Goal: Transaction & Acquisition: Purchase product/service

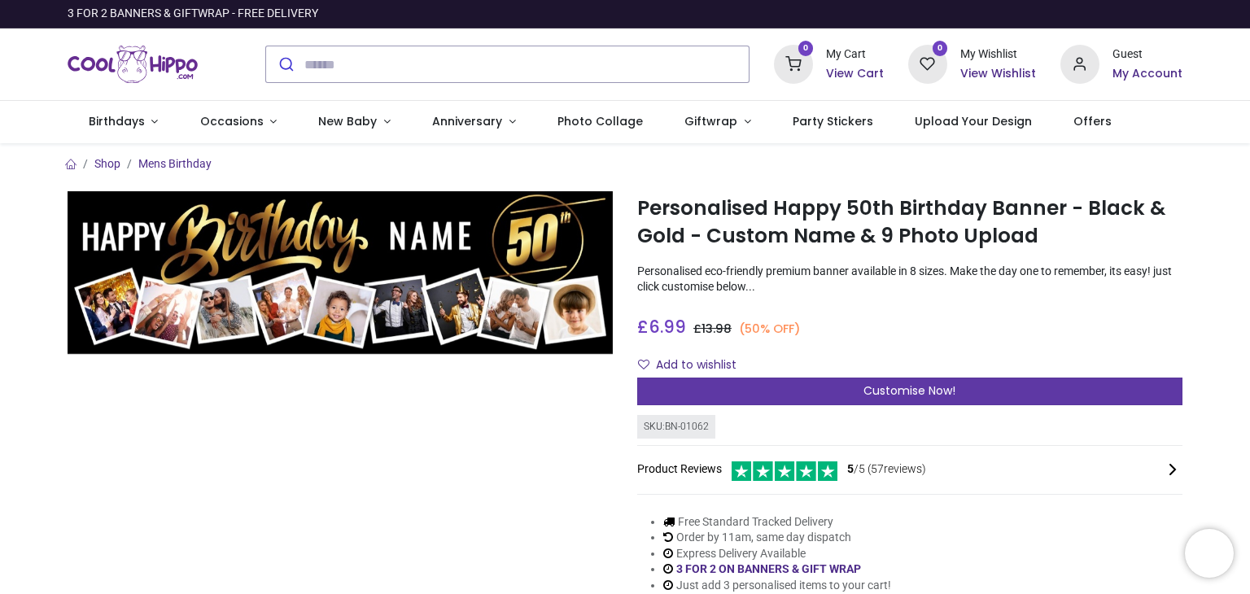
click at [955, 391] on div "Customise Now!" at bounding box center [909, 392] width 545 height 28
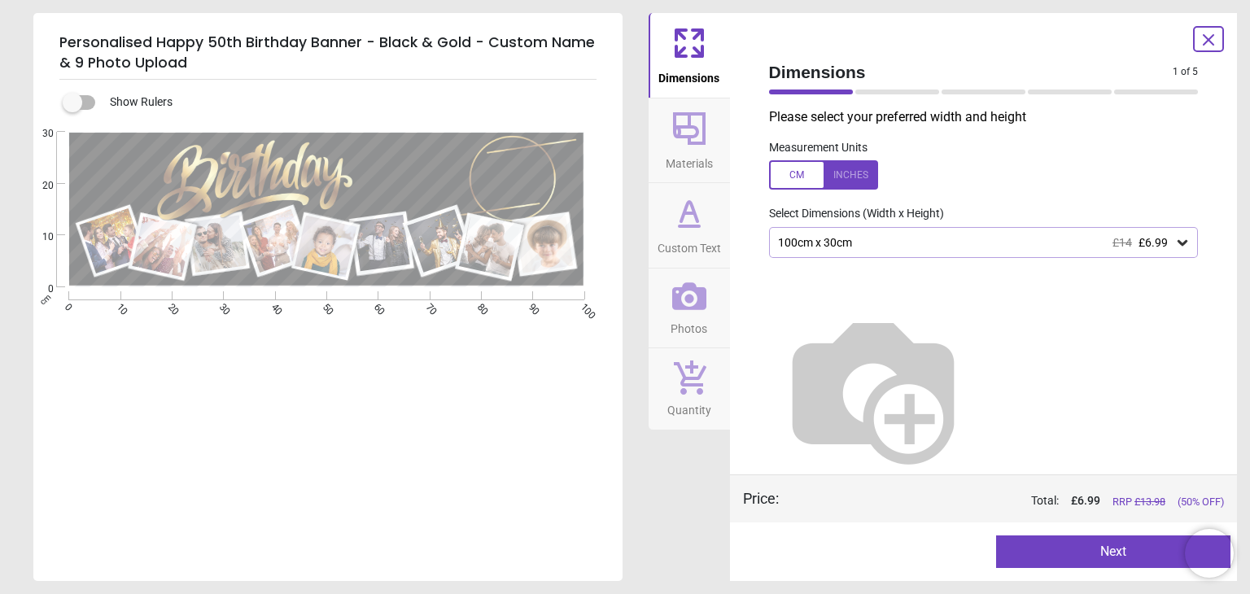
click at [1182, 249] on icon at bounding box center [1182, 242] width 16 height 16
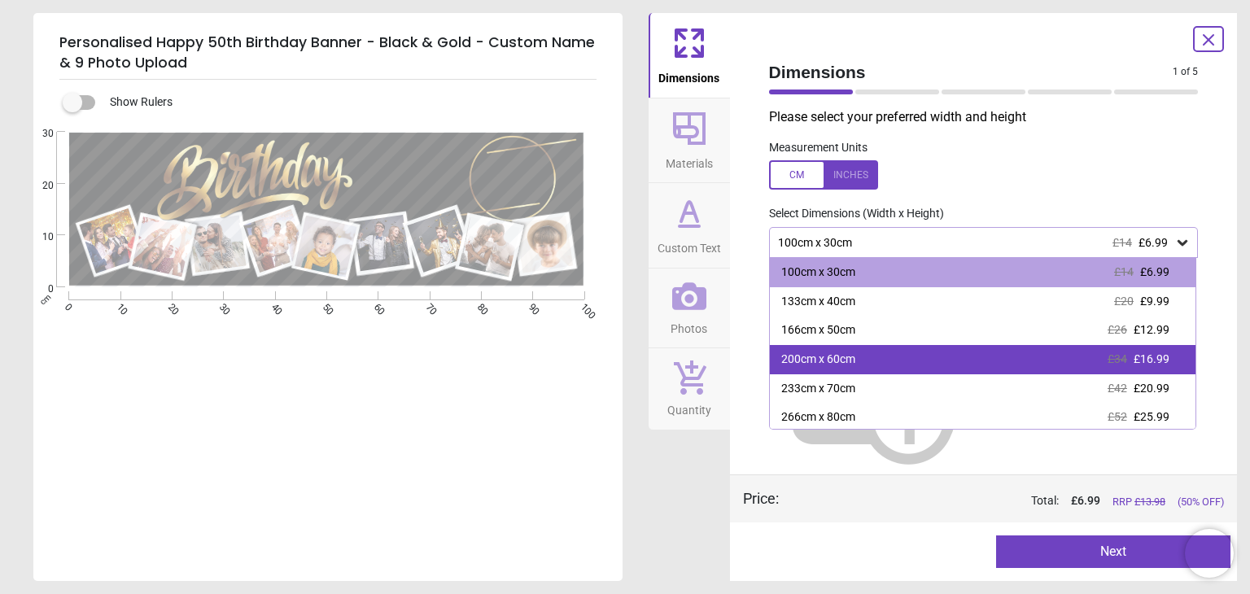
click at [1181, 359] on div "200cm x 60cm £34 £16.99" at bounding box center [983, 359] width 426 height 29
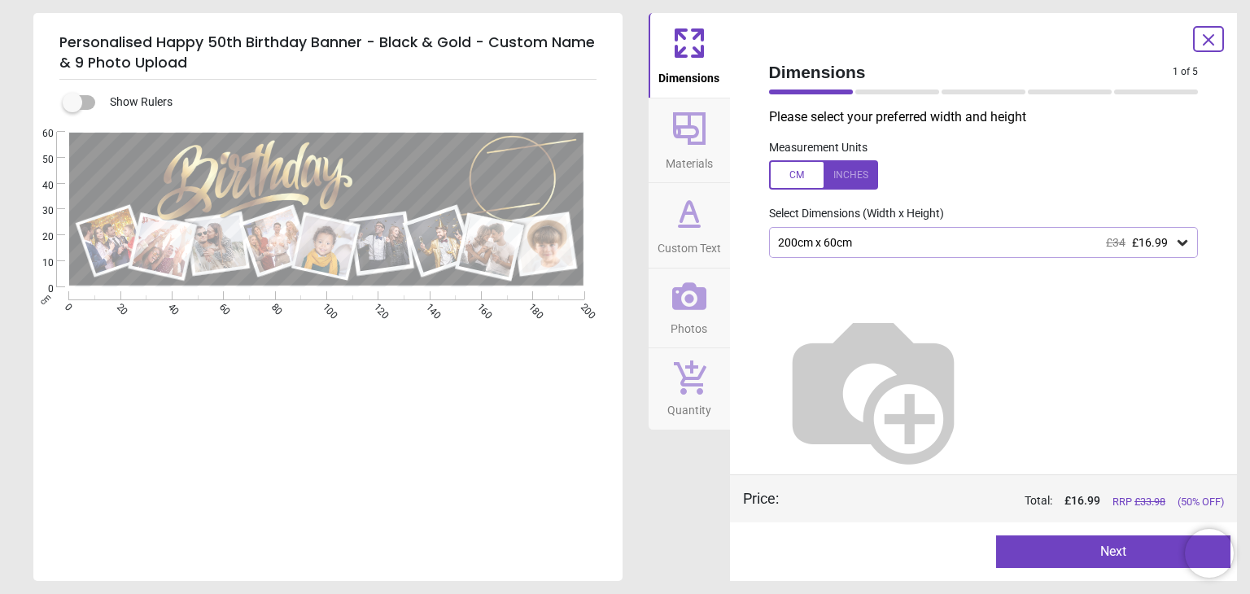
click at [1121, 564] on button "Next" at bounding box center [1113, 552] width 234 height 33
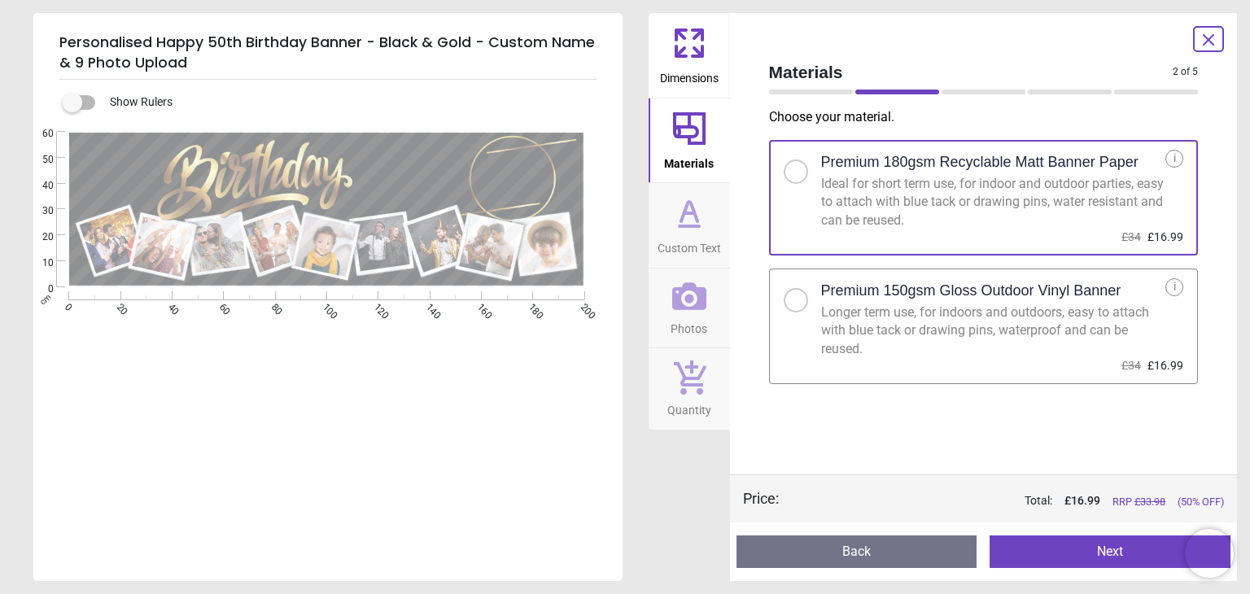
click at [793, 295] on div at bounding box center [796, 300] width 10 height 10
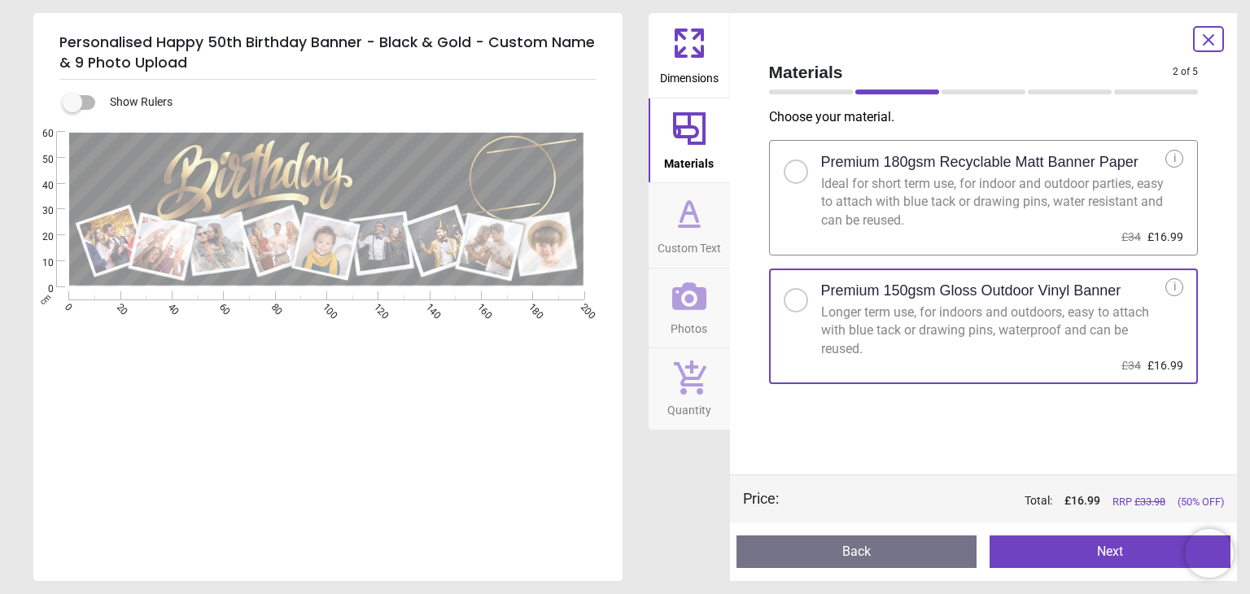
click at [1153, 547] on button "Next" at bounding box center [1110, 552] width 241 height 33
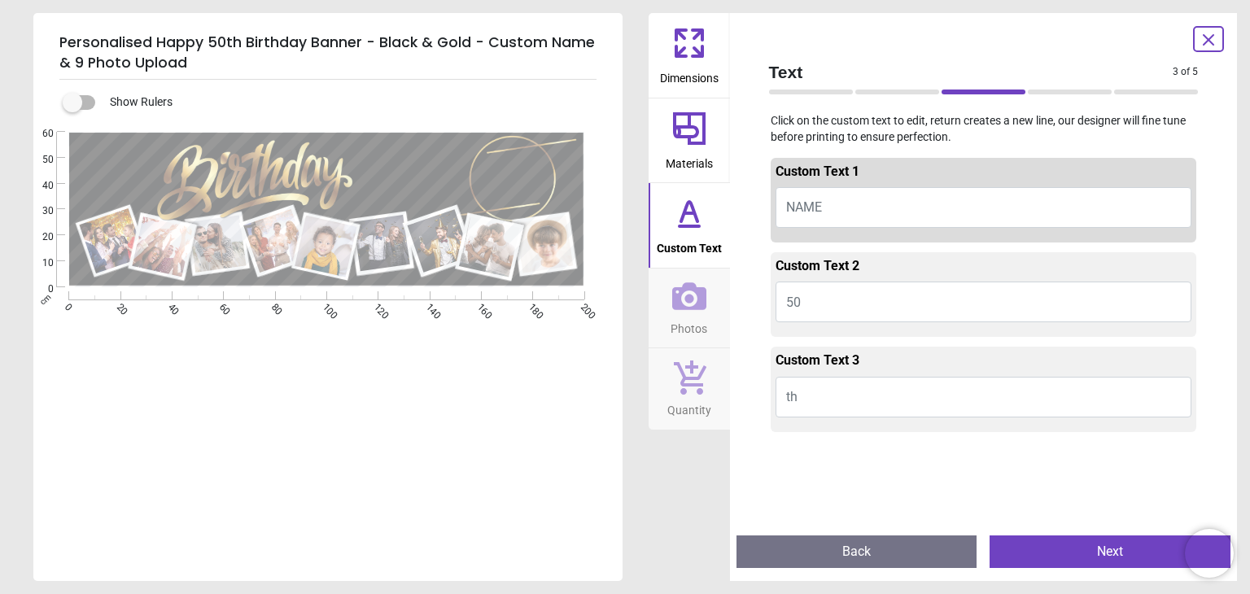
click at [846, 221] on button "NAME" at bounding box center [984, 207] width 417 height 41
click at [843, 209] on button "NAME" at bounding box center [984, 207] width 417 height 41
type textarea "******"
click at [831, 324] on div "Custom Text 2 50" at bounding box center [984, 294] width 426 height 85
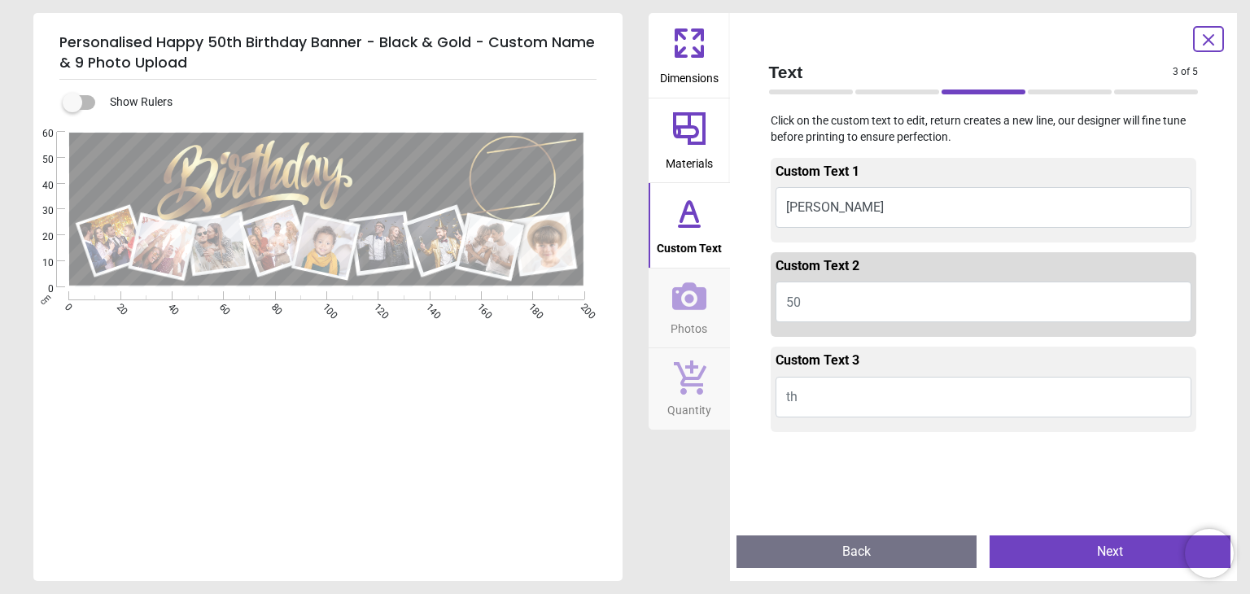
click at [832, 314] on button "50" at bounding box center [984, 302] width 417 height 41
type textarea "**"
click at [1144, 557] on button "Next" at bounding box center [1110, 552] width 241 height 33
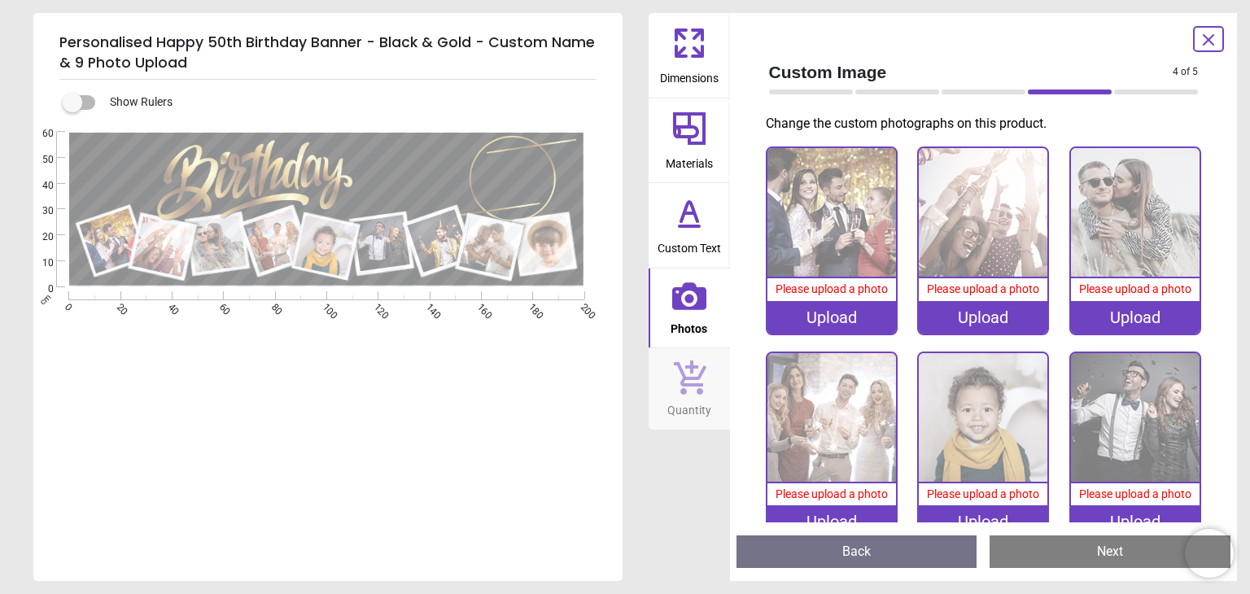
click at [1206, 42] on icon at bounding box center [1209, 40] width 10 height 10
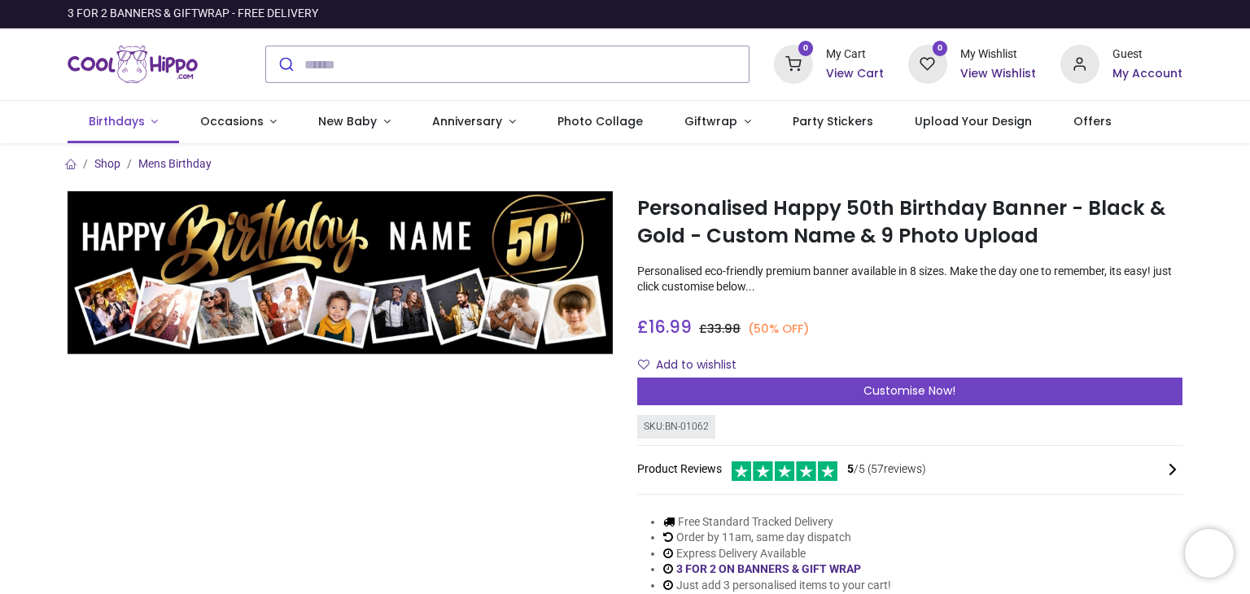
click at [141, 116] on span "Birthdays" at bounding box center [117, 121] width 56 height 16
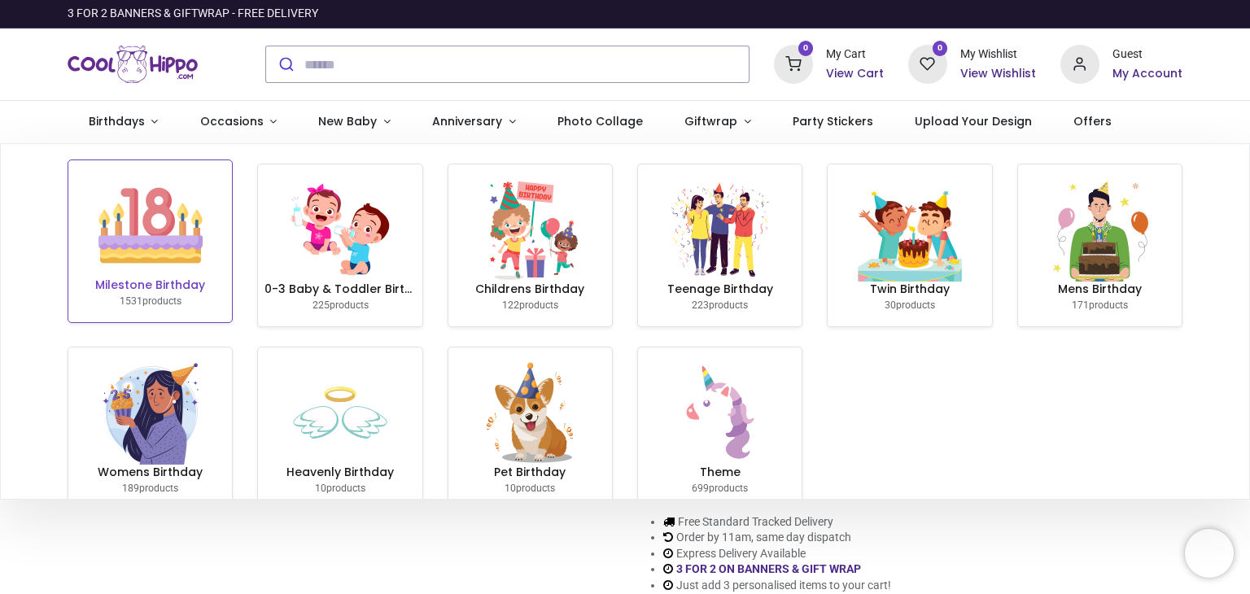
click at [177, 273] on img at bounding box center [150, 225] width 104 height 104
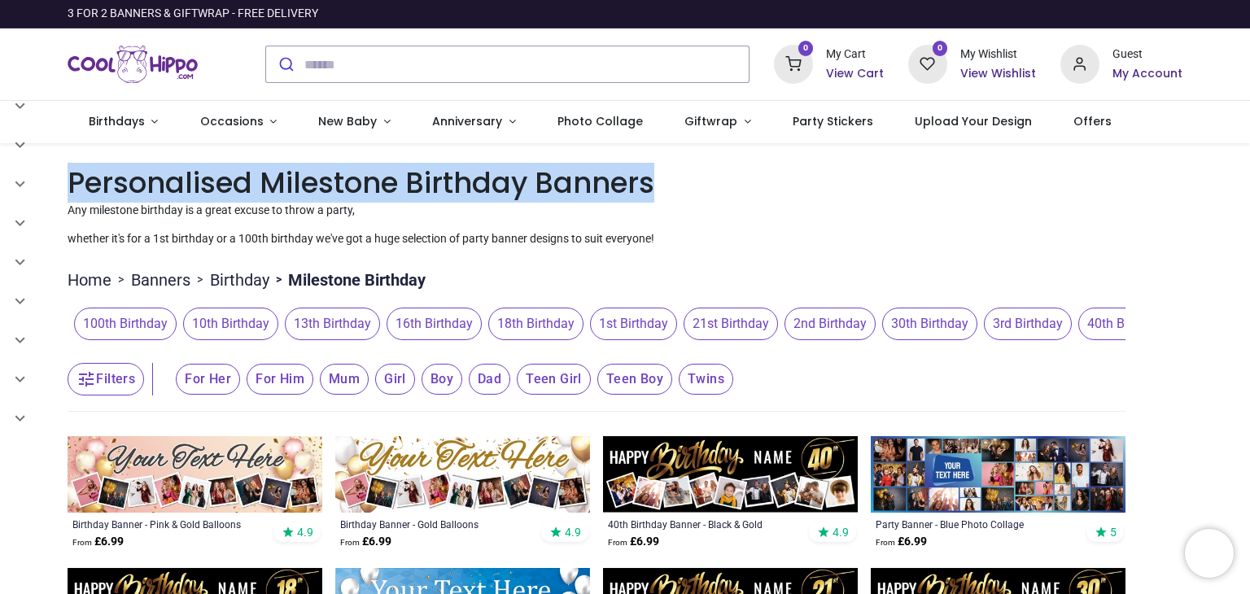
drag, startPoint x: 1247, startPoint y: 157, endPoint x: 1249, endPoint y: 186, distance: 29.4
click at [1249, 186] on div "Login • Register Birthdays Milestone Birthday 1531 products 225" at bounding box center [625, 297] width 1250 height 594
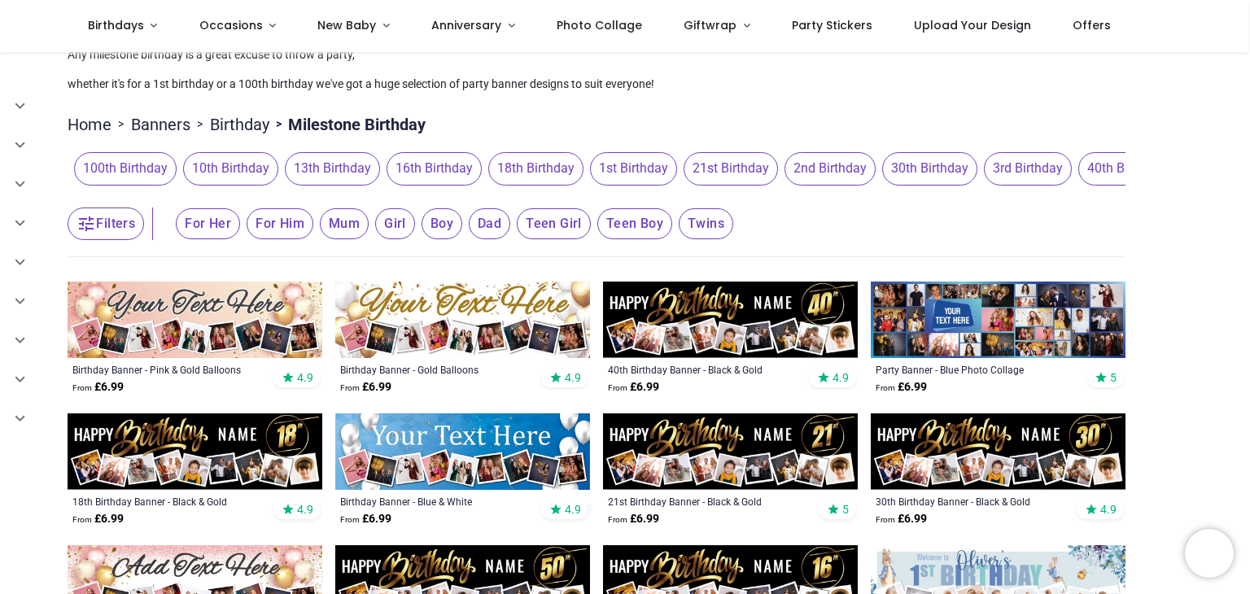
scroll to position [70, 0]
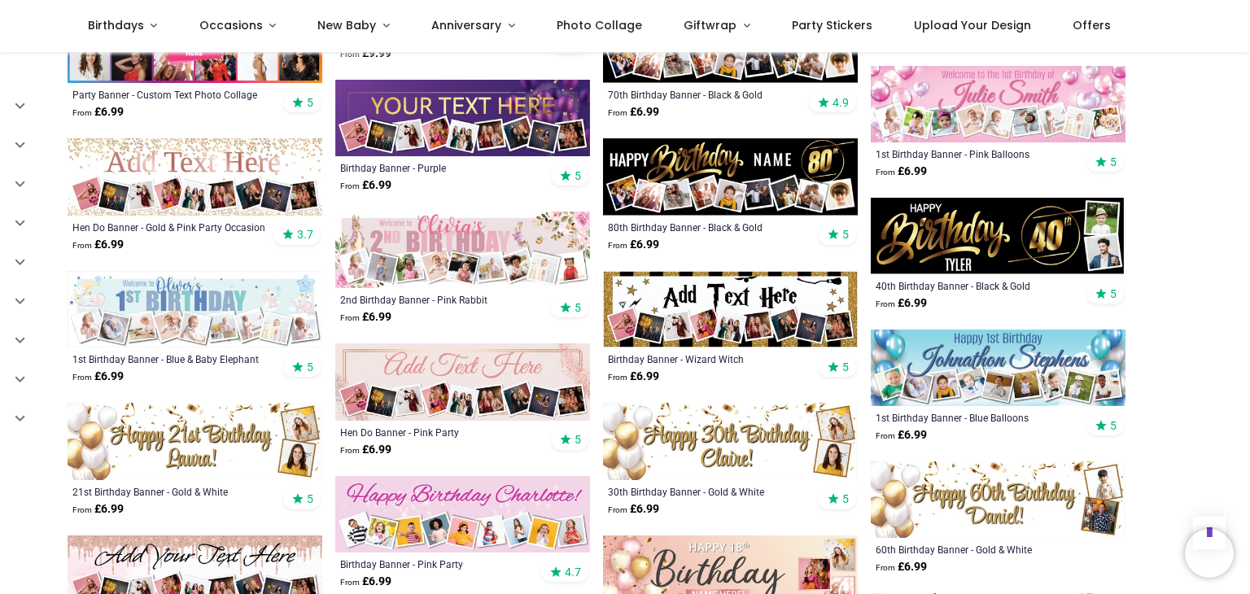
scroll to position [1077, 0]
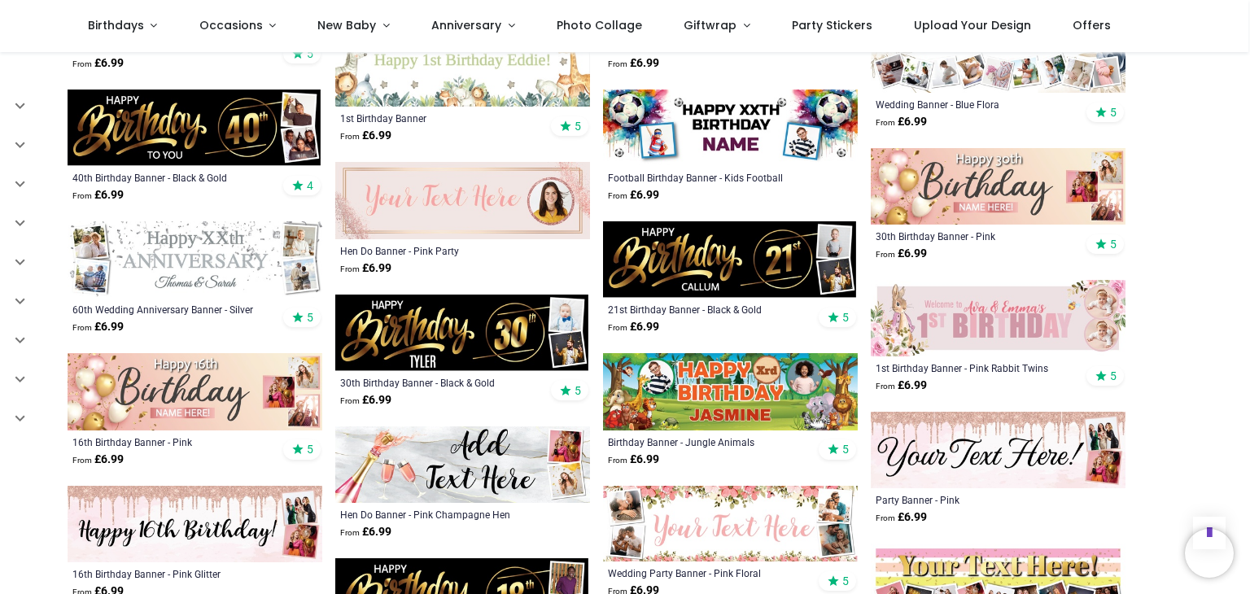
scroll to position [2195, 0]
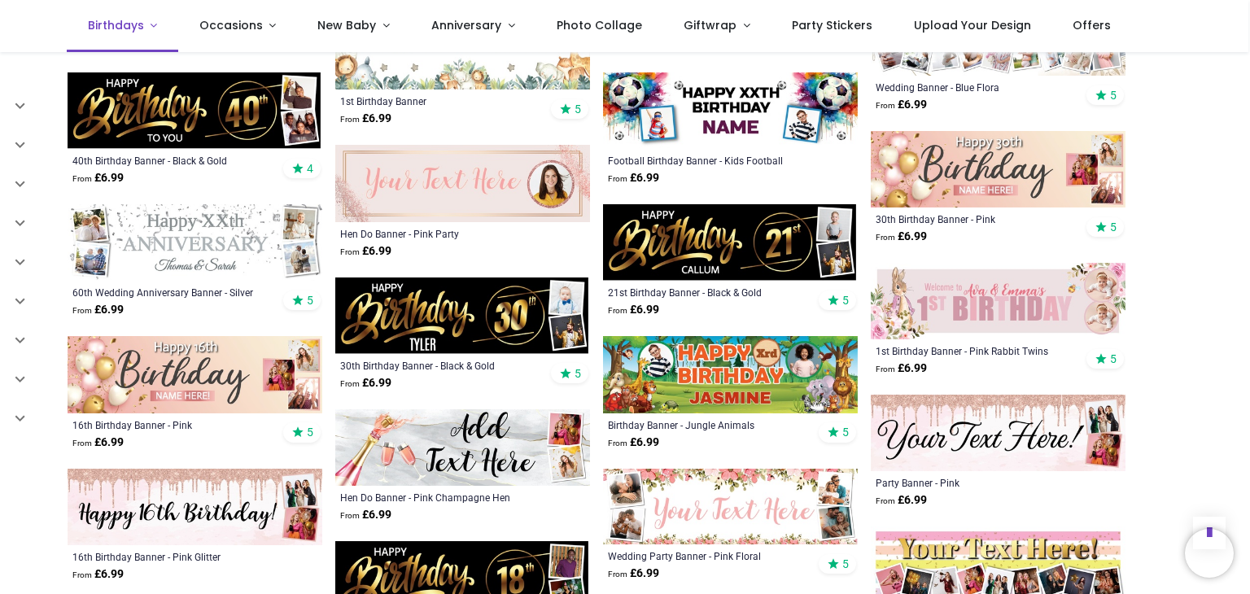
click at [118, 18] on link "Birthdays" at bounding box center [122, 26] width 111 height 52
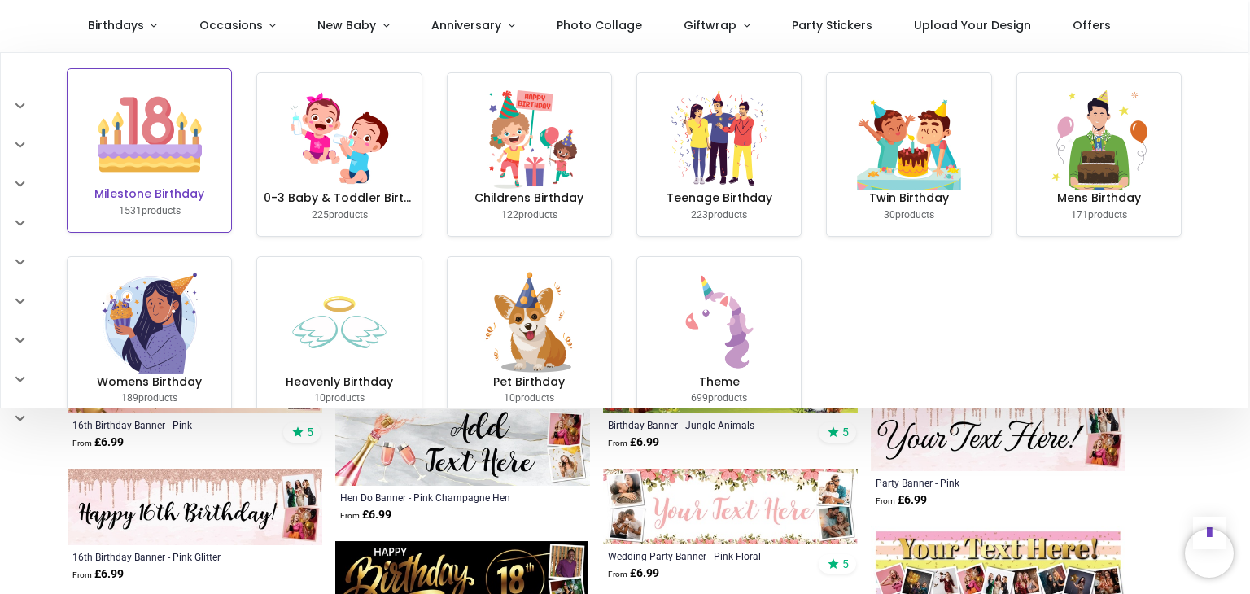
click at [208, 190] on h6 "Milestone Birthday" at bounding box center [149, 194] width 151 height 16
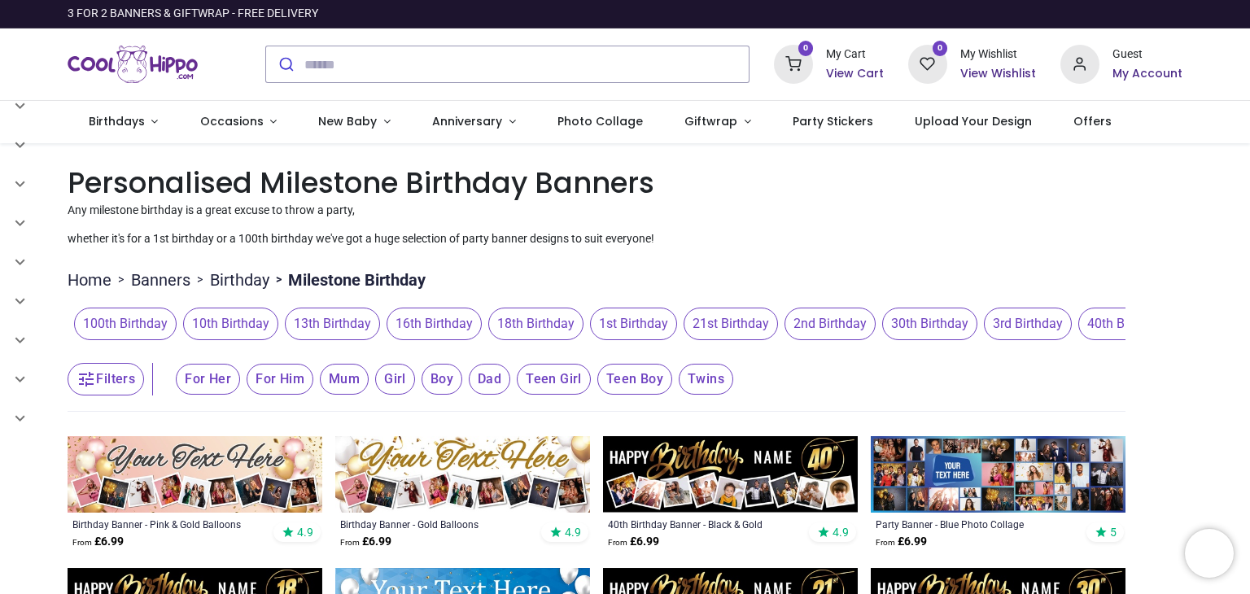
click at [483, 495] on img at bounding box center [462, 474] width 255 height 77
click at [461, 459] on img at bounding box center [462, 474] width 255 height 77
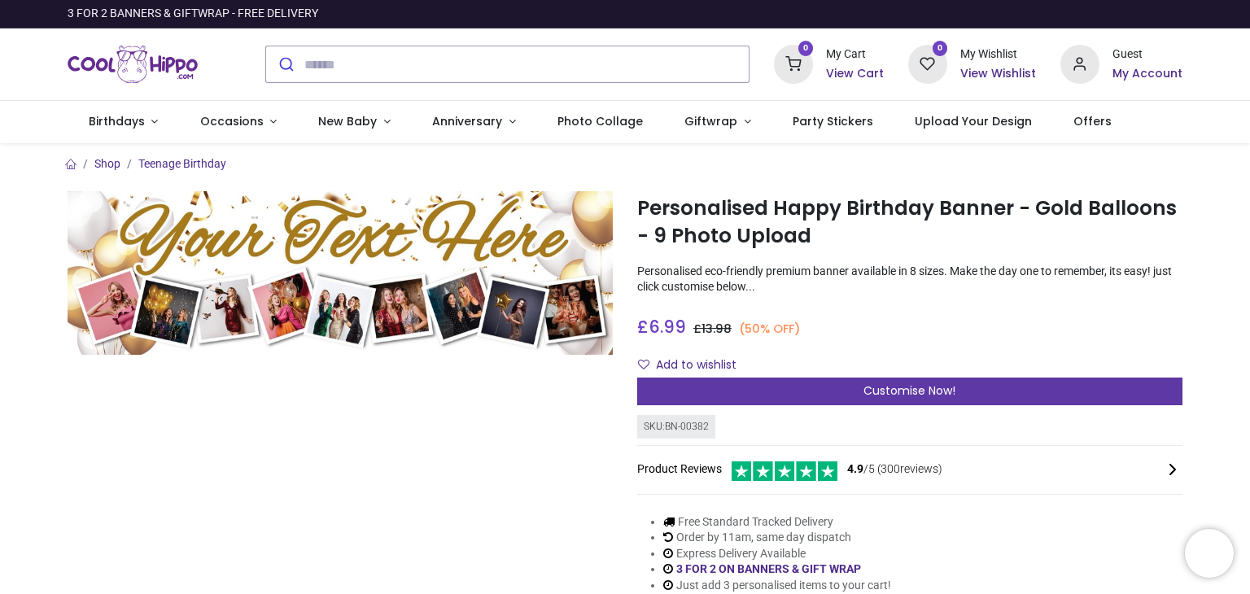
click at [1061, 400] on div "Customise Now!" at bounding box center [909, 392] width 545 height 28
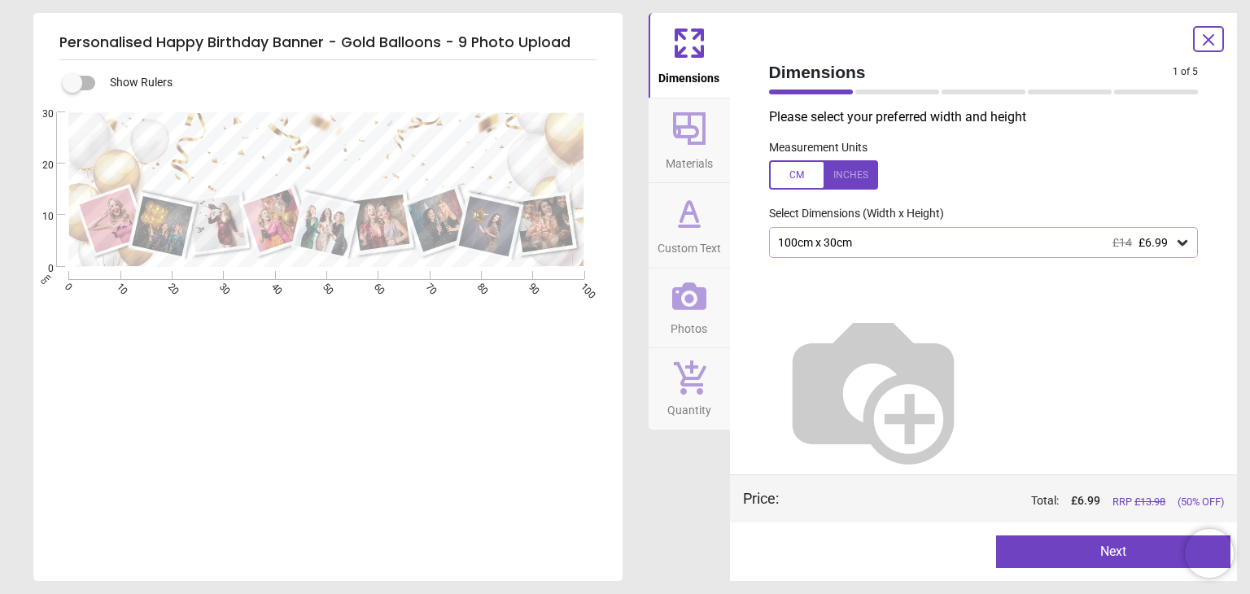
click at [1179, 243] on icon at bounding box center [1183, 243] width 10 height 6
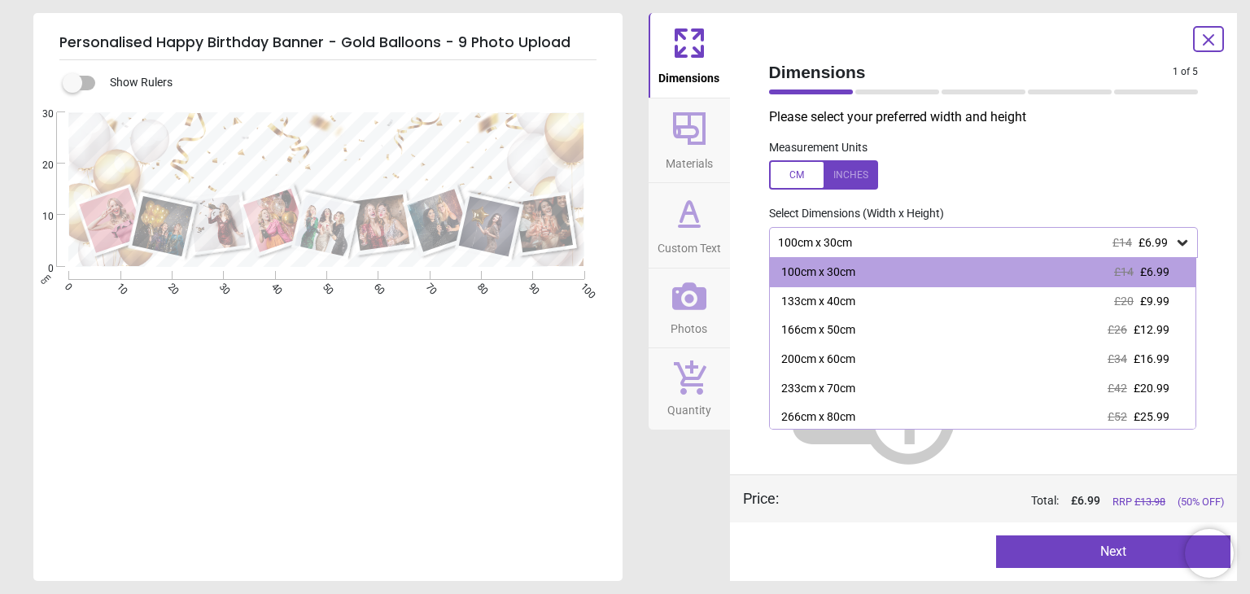
click at [1008, 248] on div "100cm x 30cm £14 £6.99" at bounding box center [975, 243] width 399 height 14
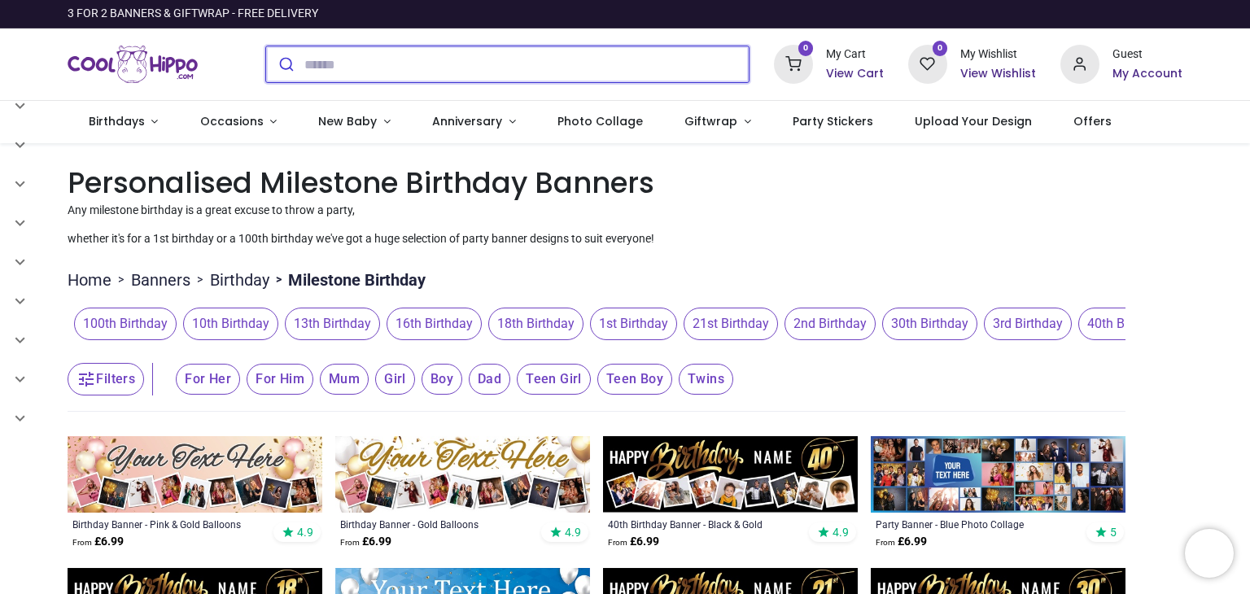
click at [405, 69] on input "search" at bounding box center [526, 64] width 444 height 36
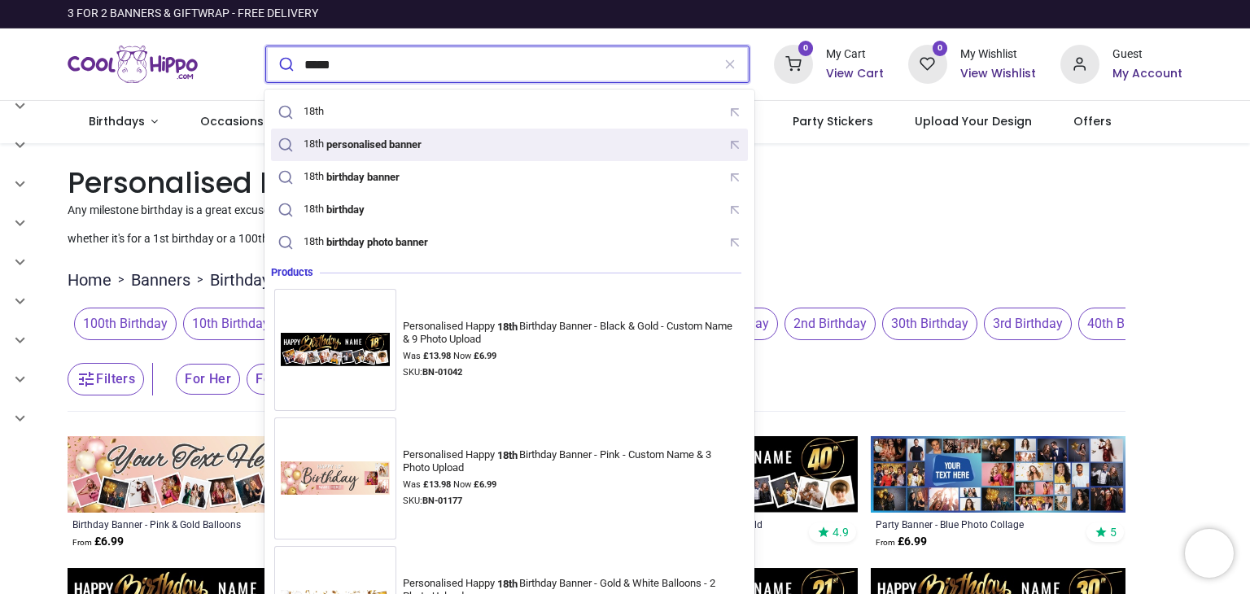
click at [378, 141] on mark "personalised banner" at bounding box center [373, 144] width 99 height 16
type input "**********"
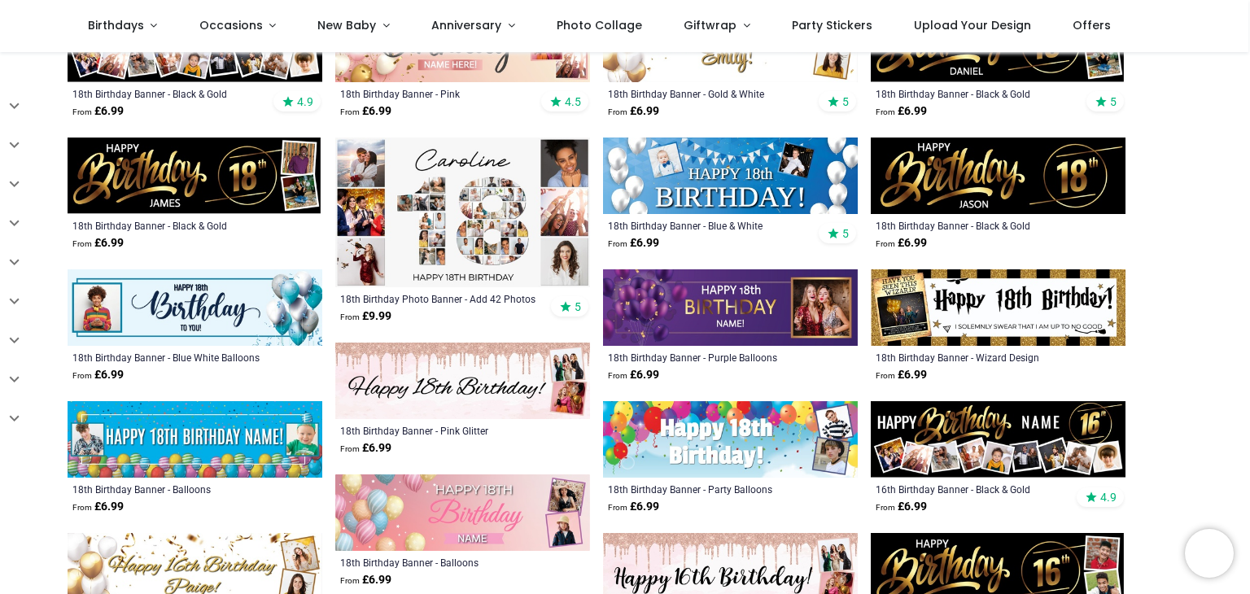
scroll to position [258, 0]
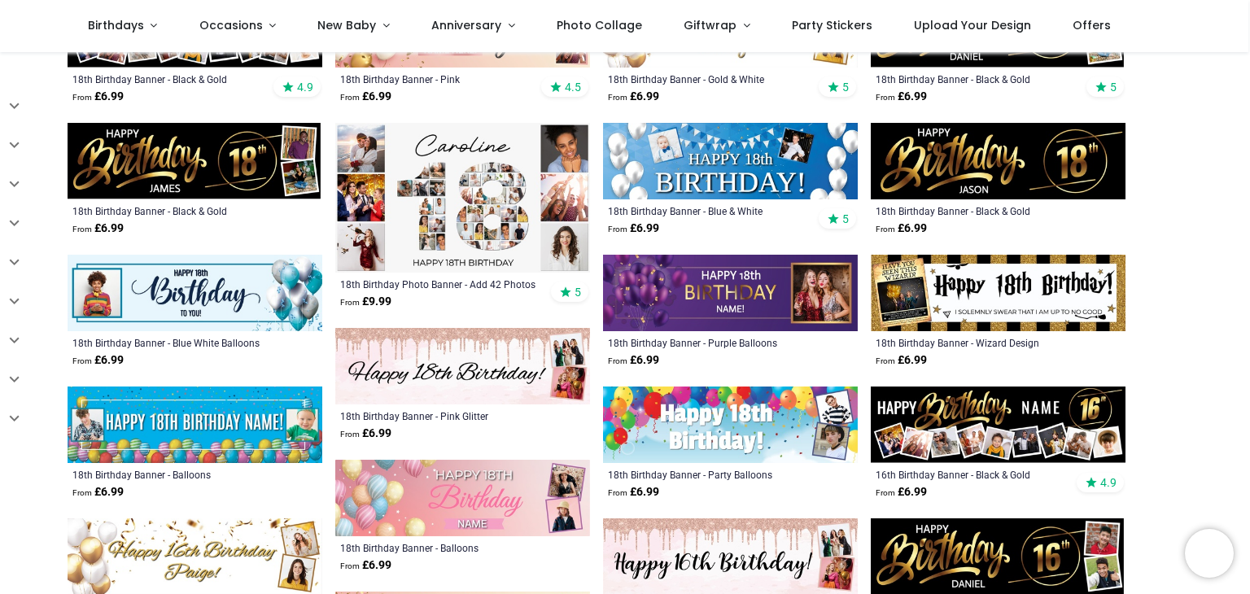
drag, startPoint x: 1248, startPoint y: 249, endPoint x: 1244, endPoint y: 306, distance: 57.1
click at [1244, 306] on div "Pricelist : Public Pricelist Public Pricelist Categories All Products" at bounding box center [625, 421] width 1250 height 1253
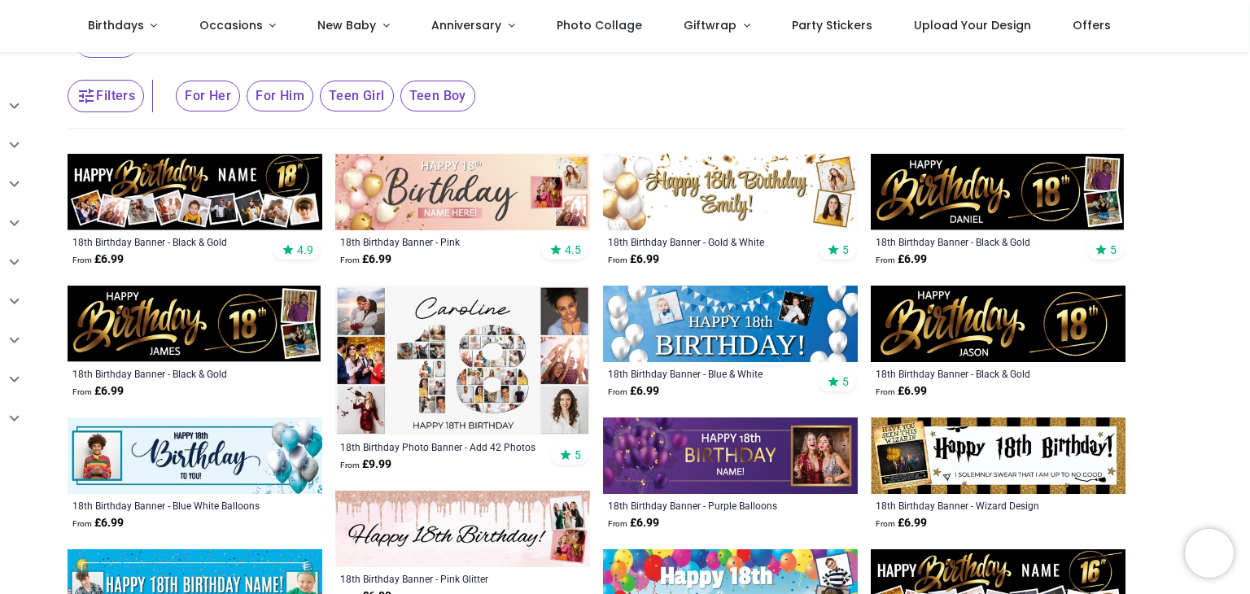
scroll to position [63, 0]
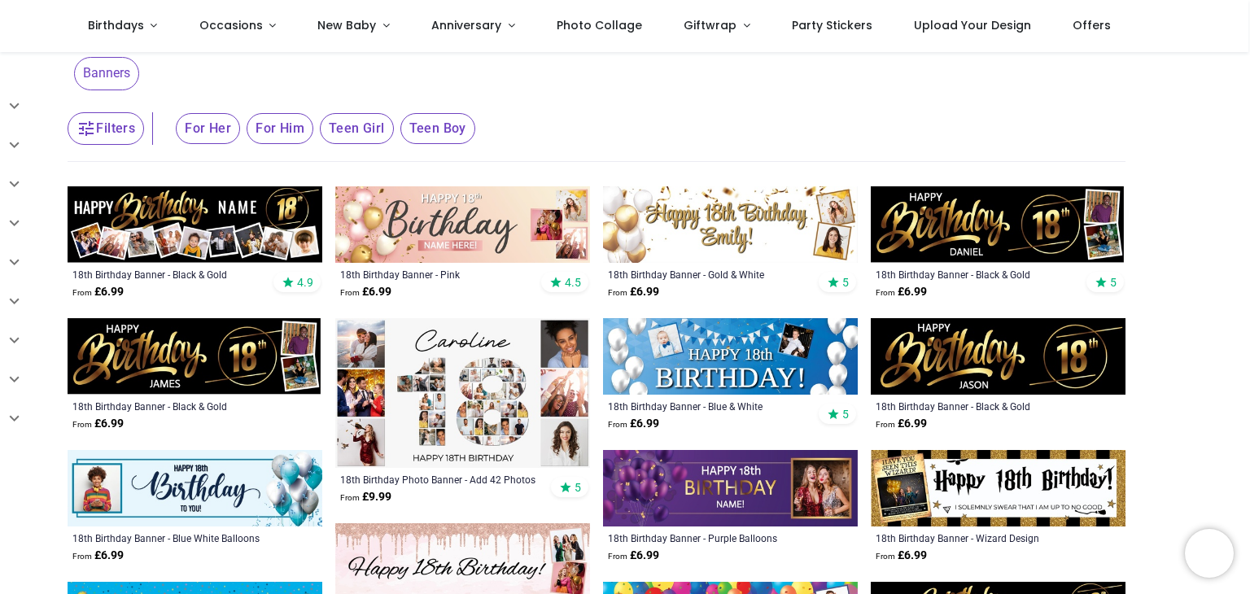
click at [173, 263] on div "18th Birthday Banner - Black & Gold From £ 6.99 4.9" at bounding box center [195, 284] width 255 height 42
click at [178, 245] on img at bounding box center [195, 224] width 255 height 77
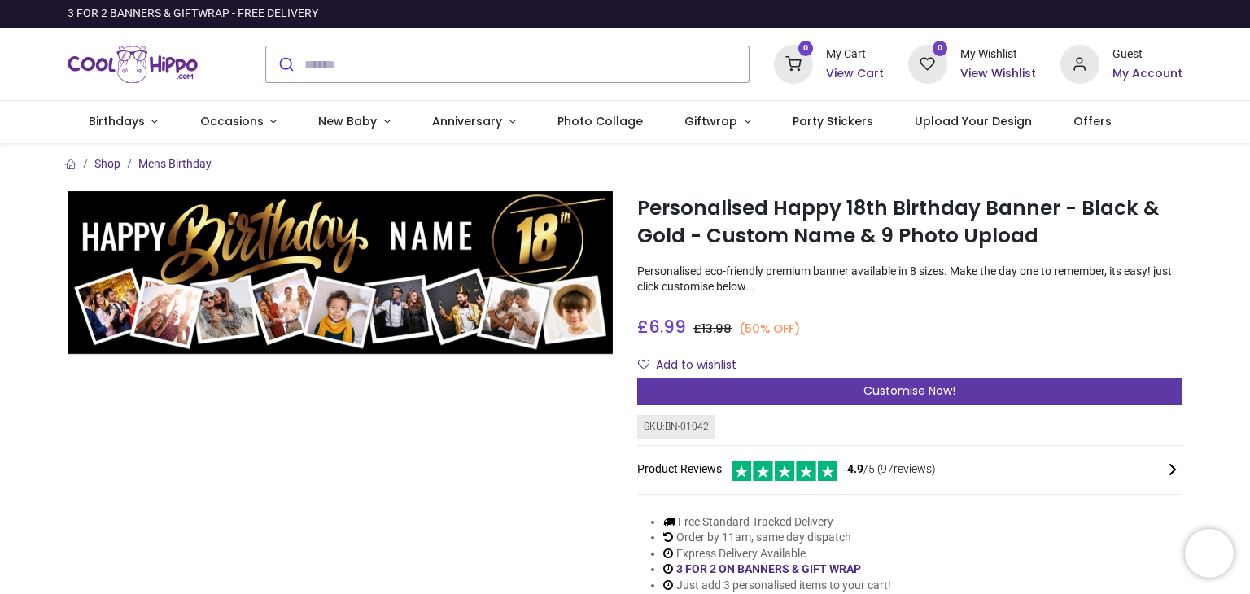
click at [988, 398] on div "Customise Now!" at bounding box center [909, 392] width 545 height 28
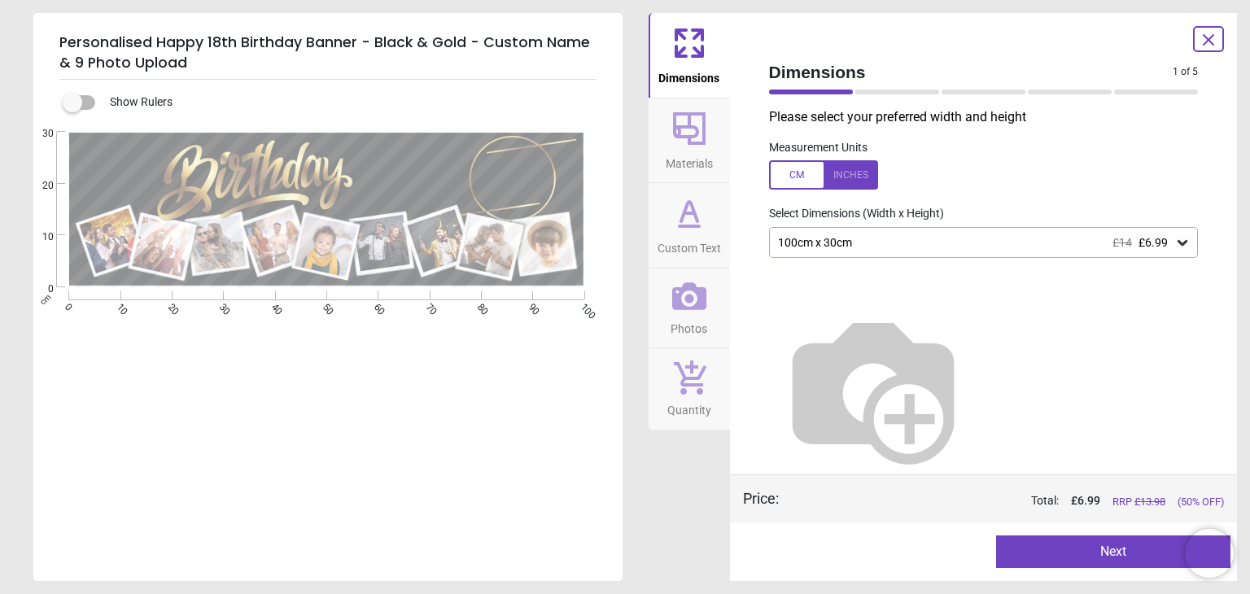
click at [1187, 242] on icon at bounding box center [1183, 243] width 10 height 6
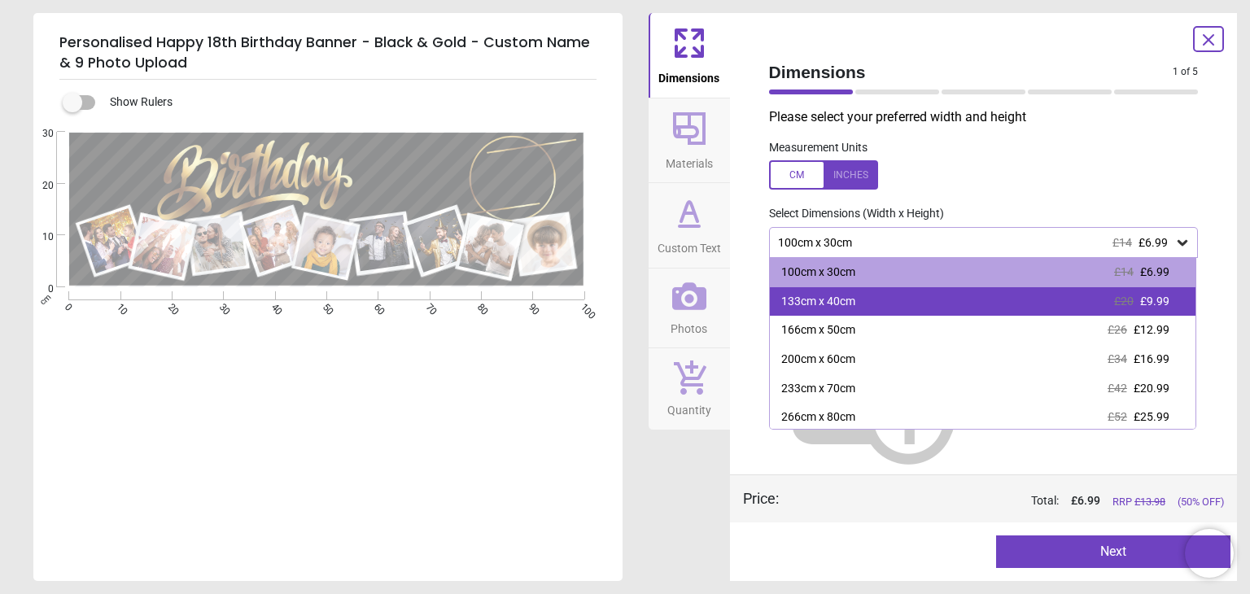
click at [1139, 299] on div "£20 £9.99" at bounding box center [1141, 302] width 55 height 16
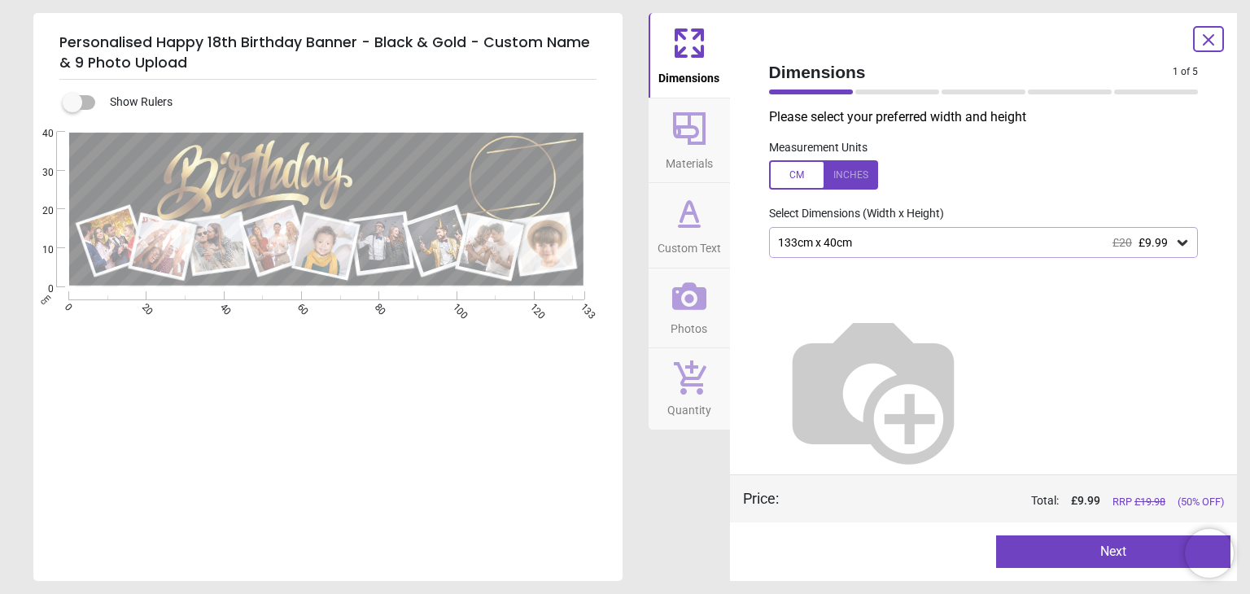
click at [1179, 245] on icon at bounding box center [1182, 242] width 16 height 16
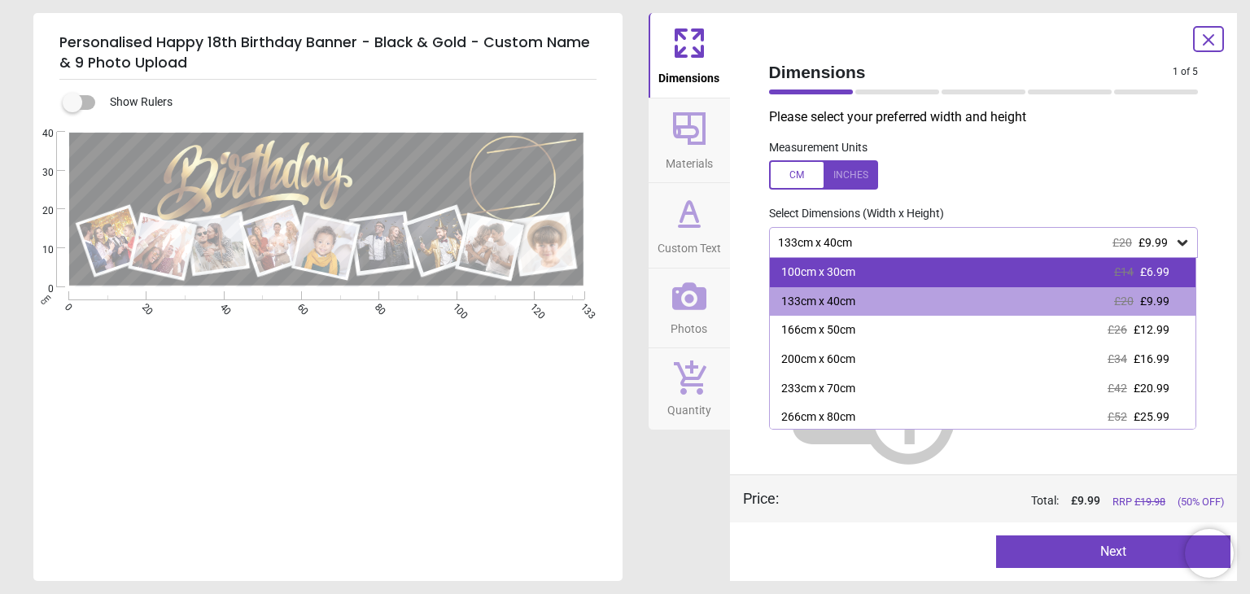
click at [1090, 273] on div "100cm x 30cm £14 £6.99" at bounding box center [983, 272] width 426 height 29
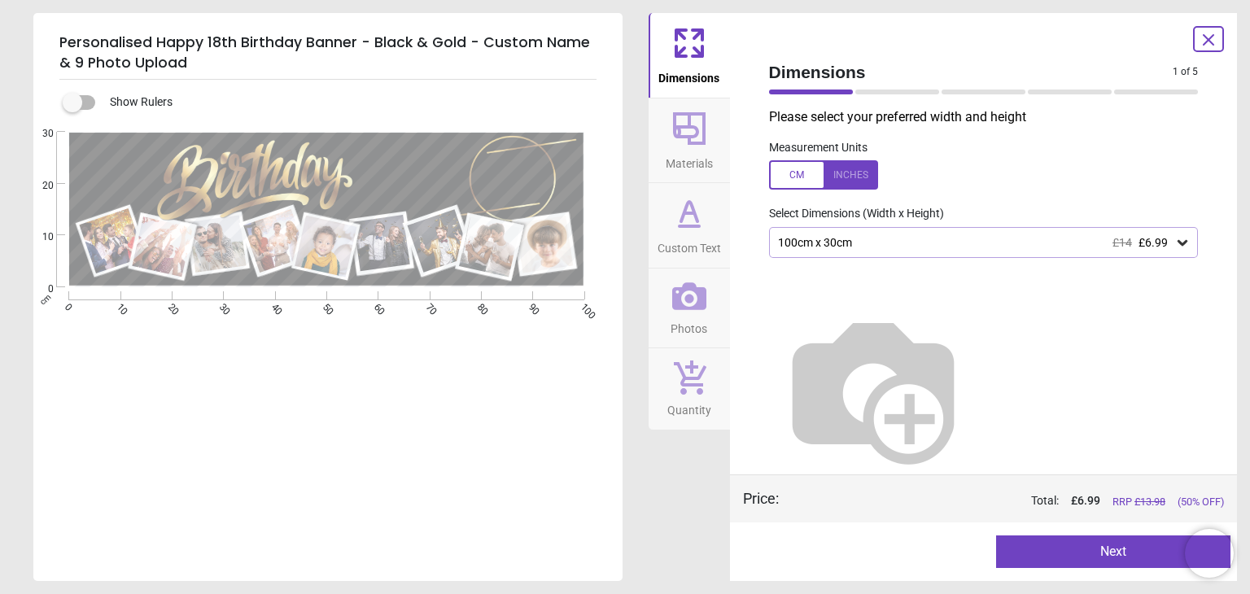
click at [1091, 244] on div "100cm x 30cm £14 £6.99" at bounding box center [975, 243] width 399 height 14
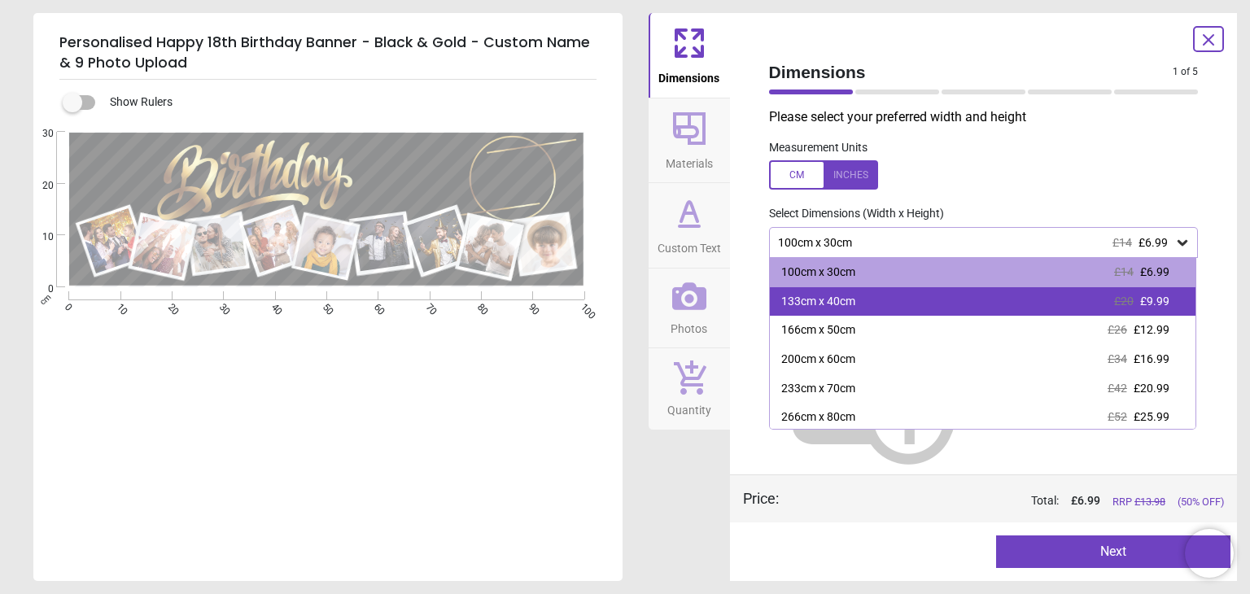
click at [1054, 290] on div "133cm x 40cm £20 £9.99" at bounding box center [983, 301] width 426 height 29
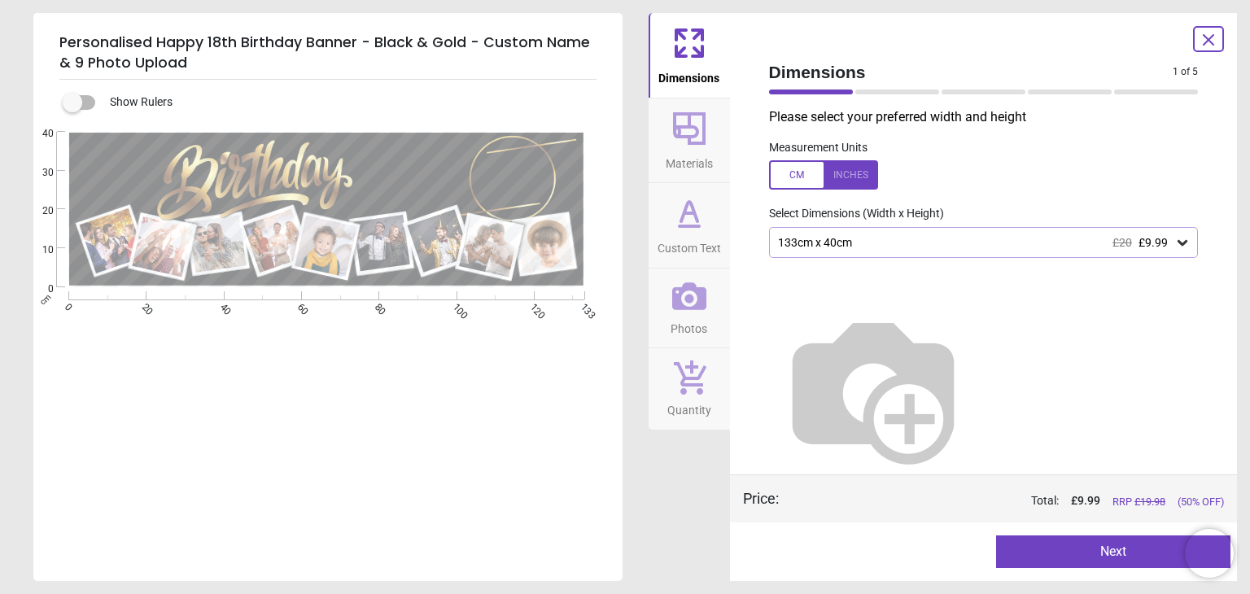
click at [1106, 557] on button "Next" at bounding box center [1113, 552] width 234 height 33
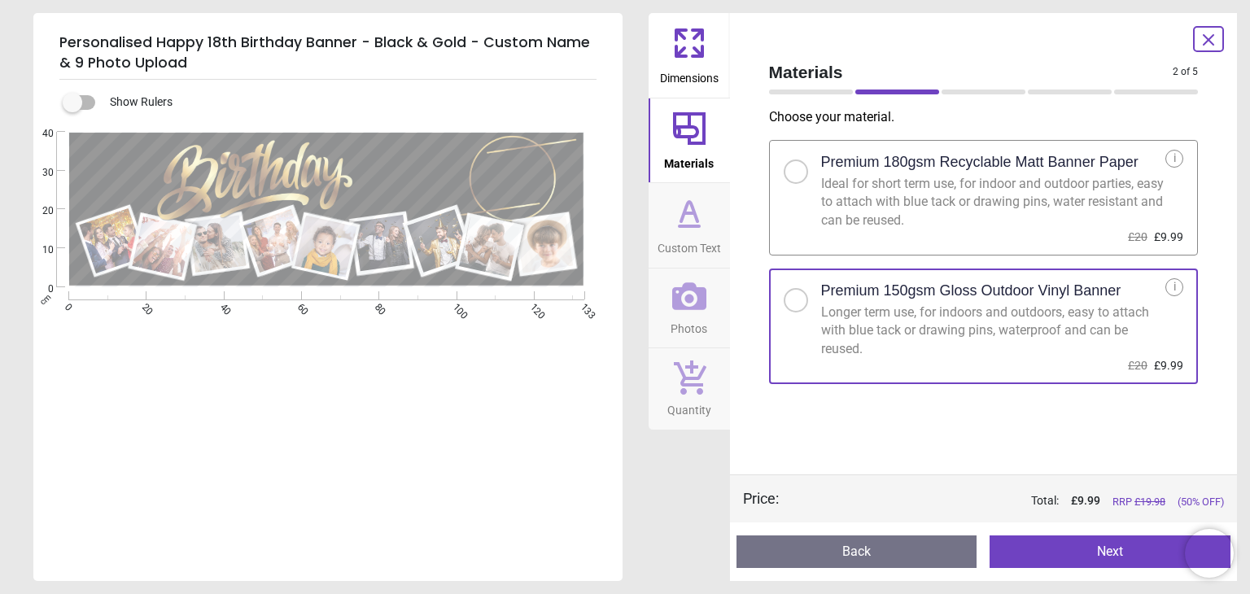
click at [1091, 545] on button "Next" at bounding box center [1110, 552] width 241 height 33
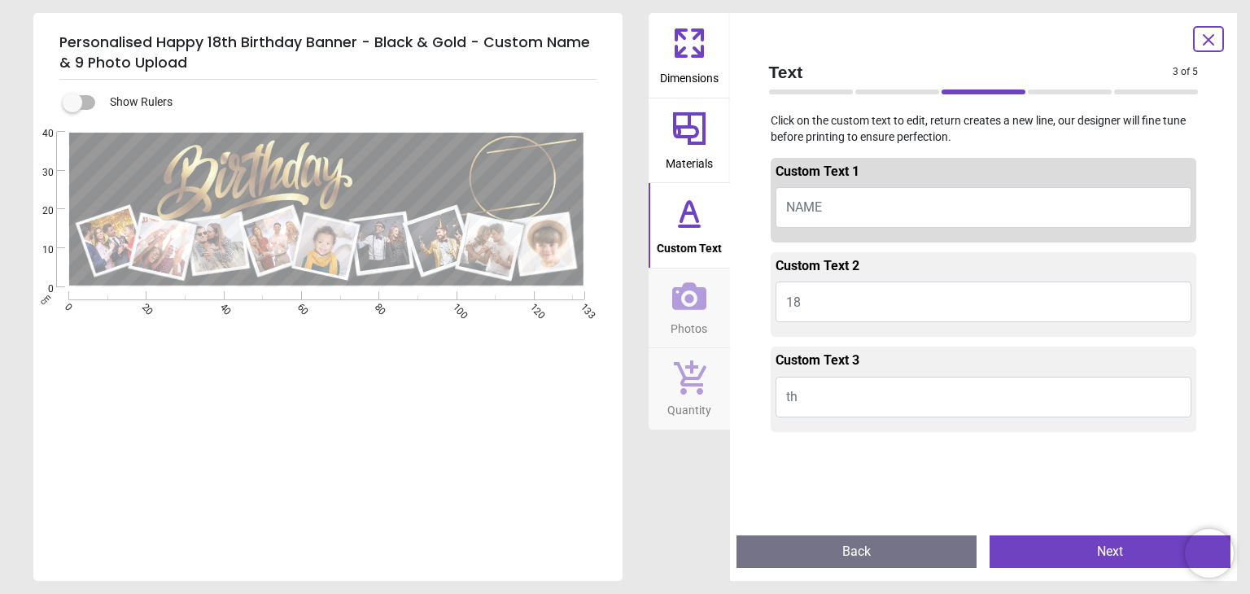
click at [929, 203] on button "NAME" at bounding box center [984, 207] width 417 height 41
type textarea "******"
click at [1086, 562] on button "Next" at bounding box center [1110, 552] width 241 height 33
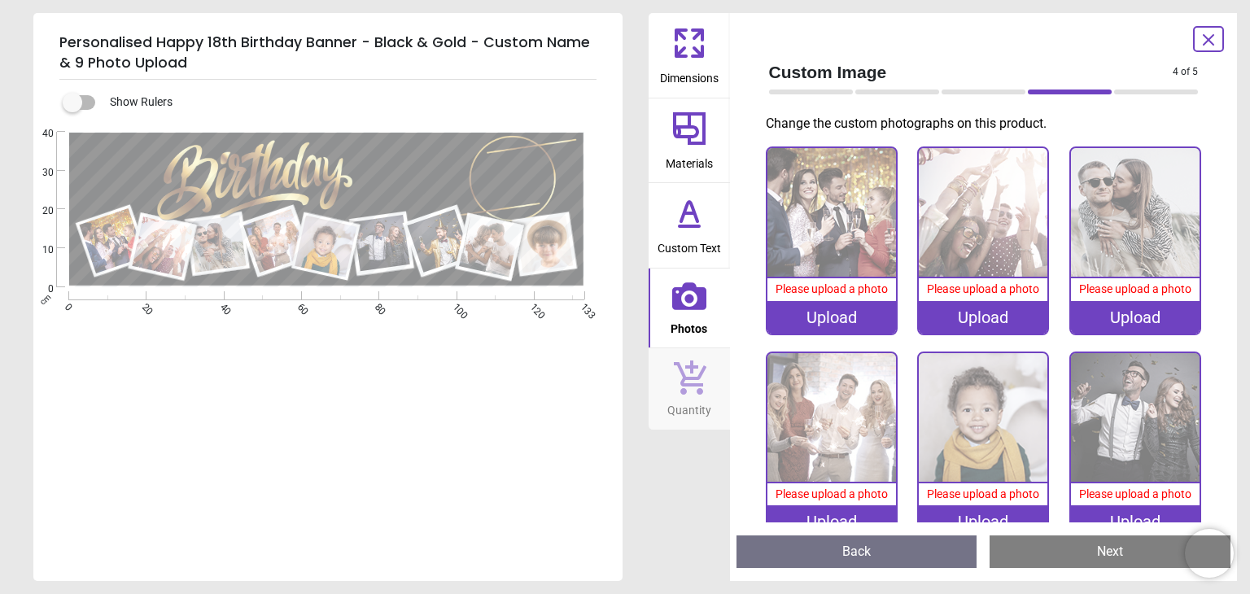
click at [837, 320] on div "Upload" at bounding box center [831, 317] width 129 height 33
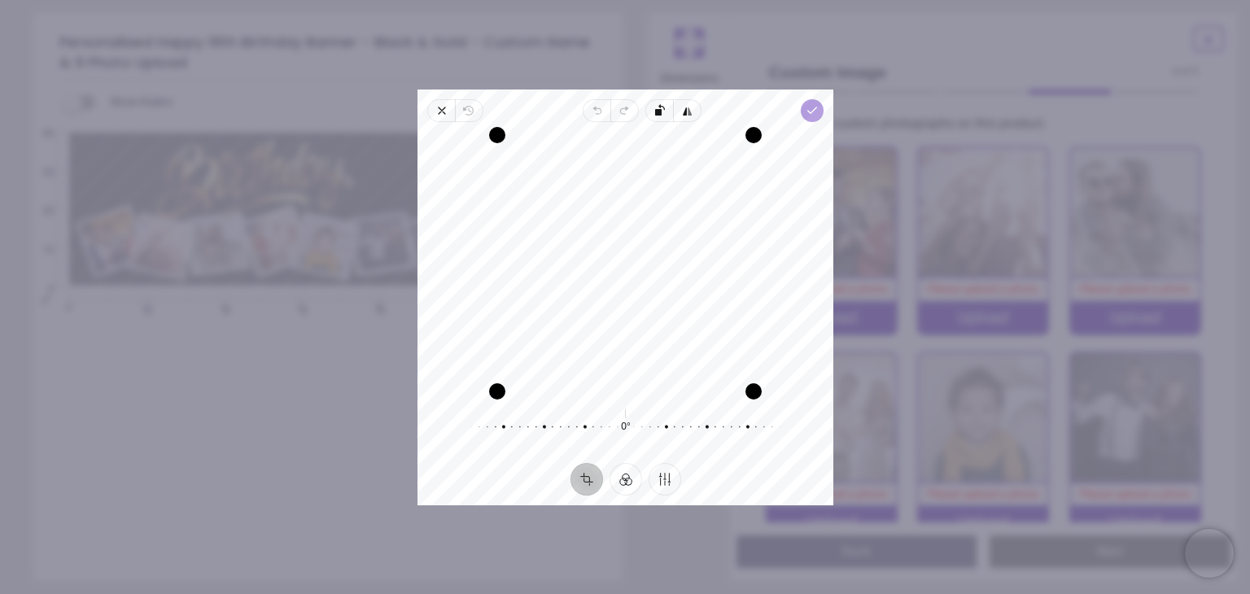
click at [811, 112] on polyline "button" at bounding box center [811, 110] width 9 height 6
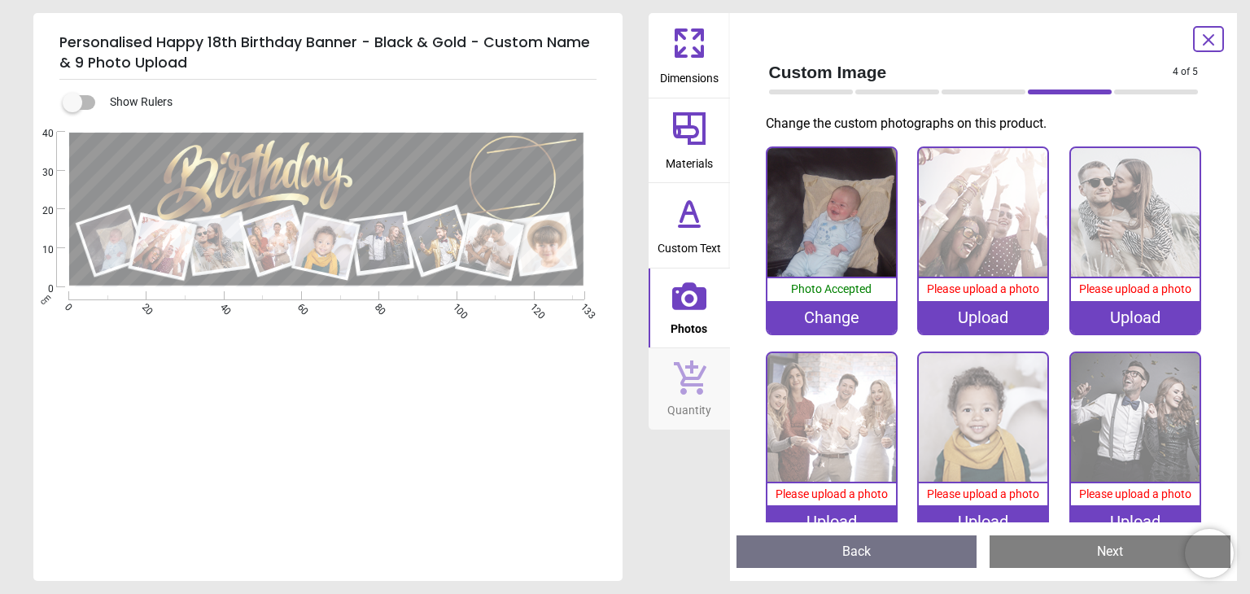
click at [955, 254] on img at bounding box center [983, 212] width 129 height 129
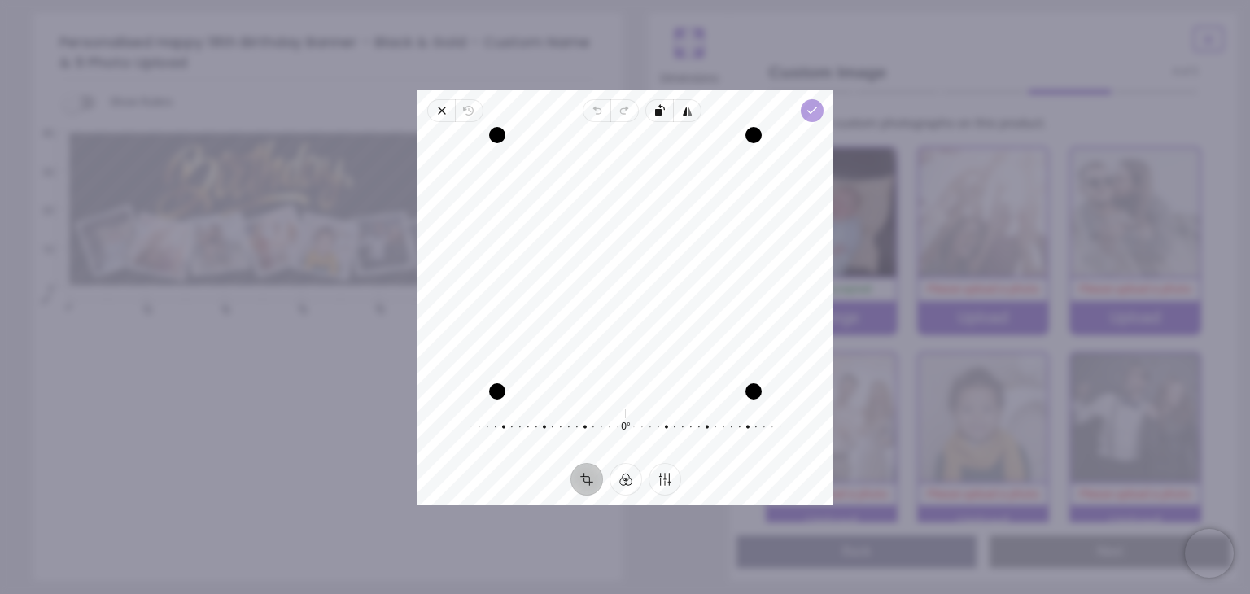
click at [809, 108] on icon "button" at bounding box center [812, 110] width 13 height 13
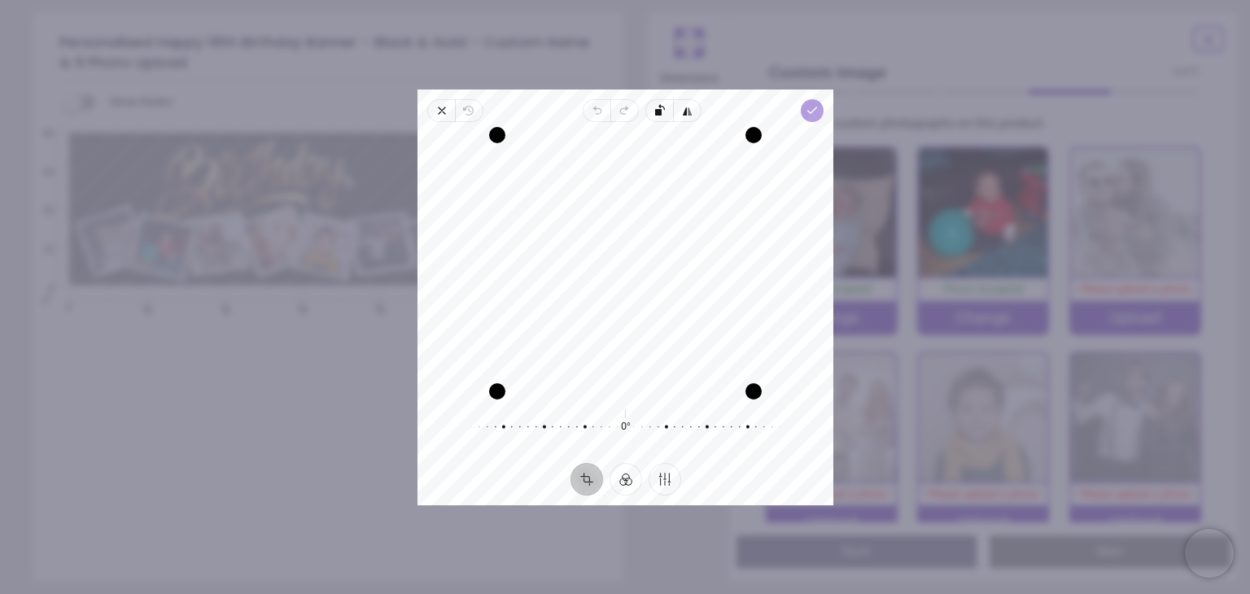
click at [808, 119] on span "Done" at bounding box center [812, 110] width 23 height 23
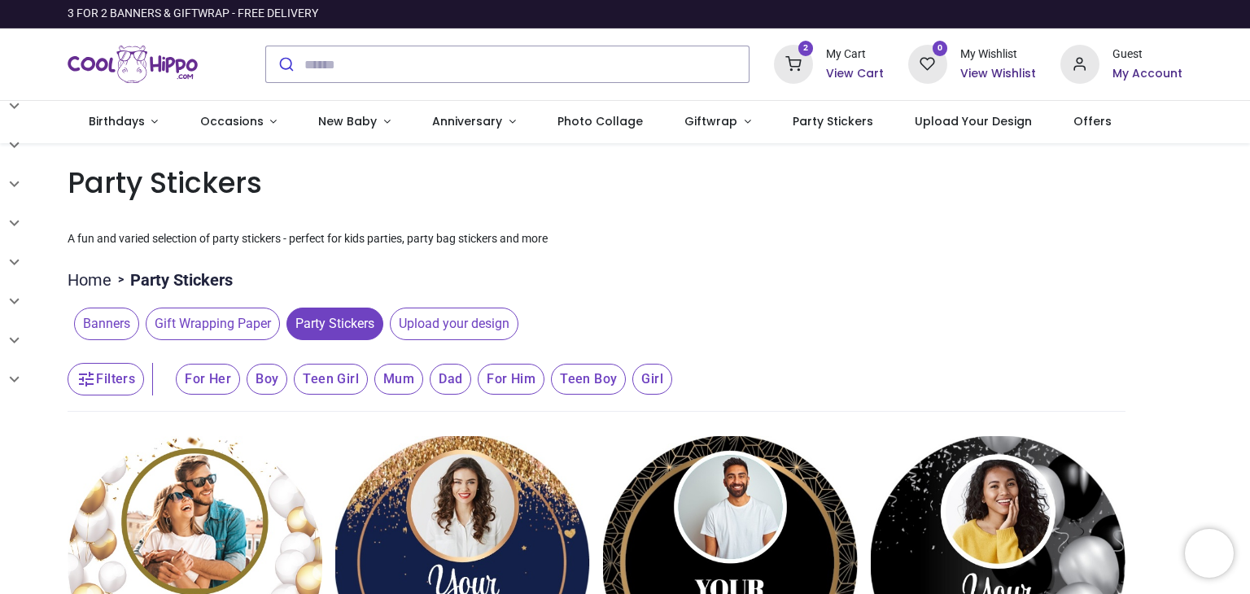
click at [699, 278] on ul "Home > Party Stickers" at bounding box center [597, 275] width 1058 height 31
click at [1073, 120] on span "Offers" at bounding box center [1092, 121] width 38 height 16
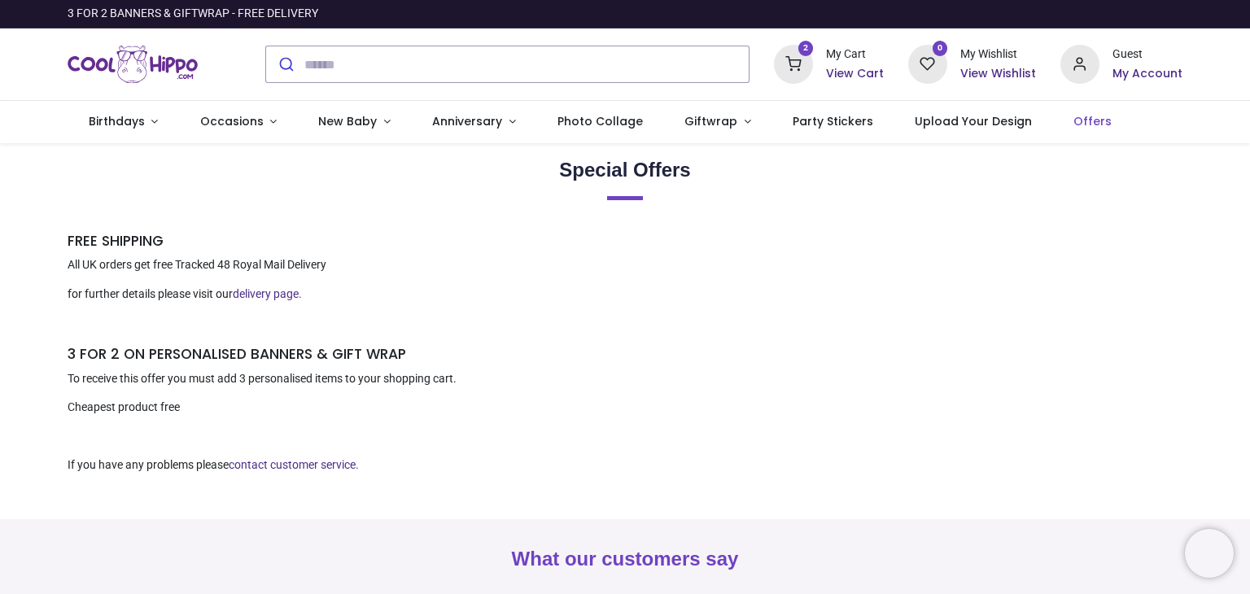
click at [804, 59] on icon at bounding box center [793, 64] width 39 height 39
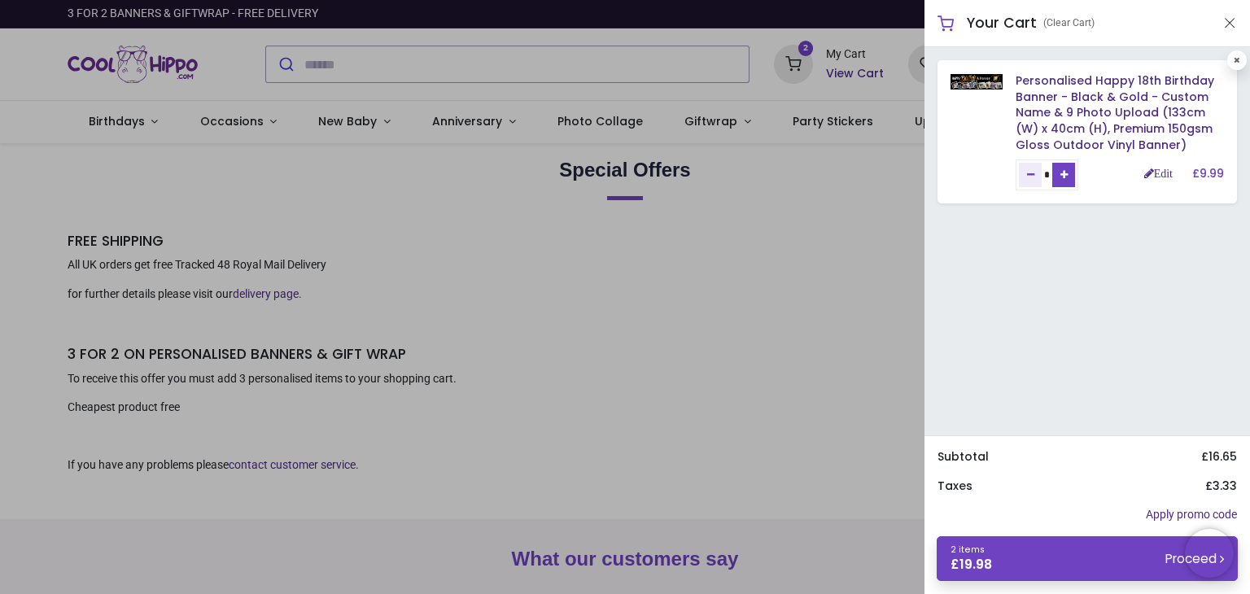
click at [1073, 179] on link "Add one" at bounding box center [1063, 175] width 23 height 24
type input "*"
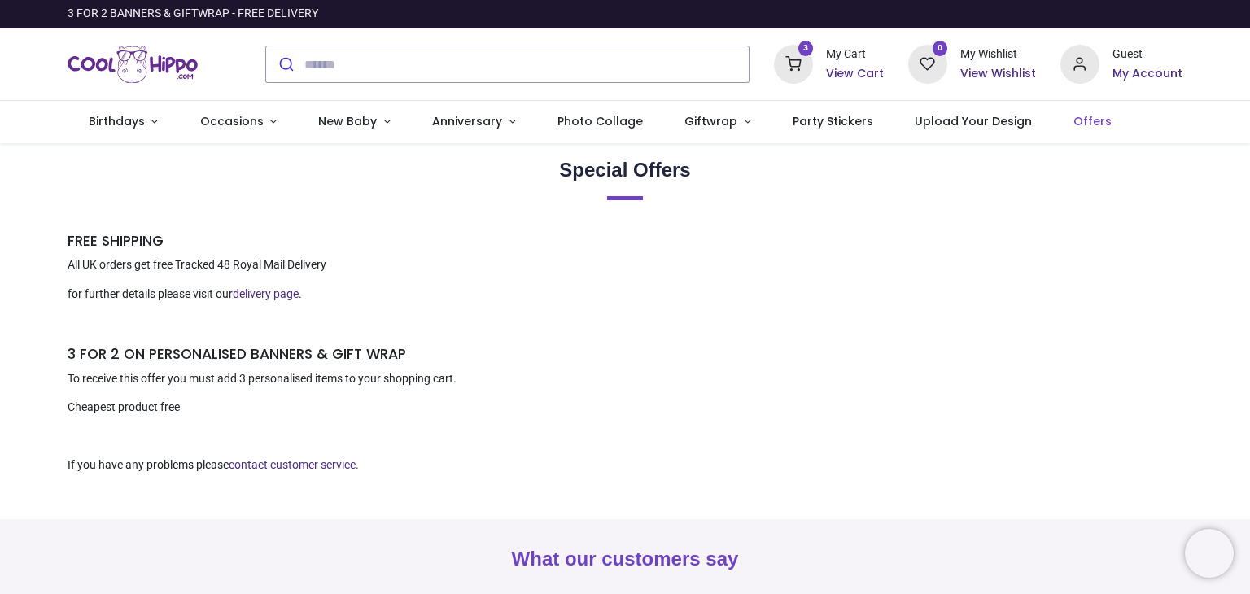
click at [333, 72] on div at bounding box center [625, 297] width 1250 height 594
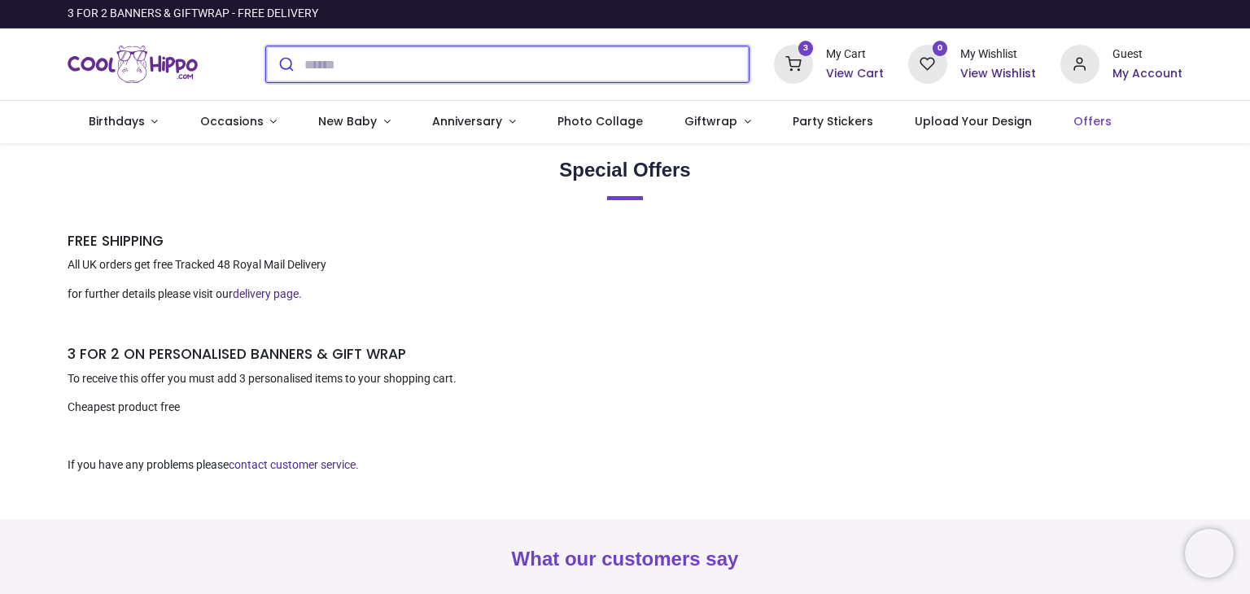
click at [333, 72] on input "search" at bounding box center [526, 64] width 444 height 36
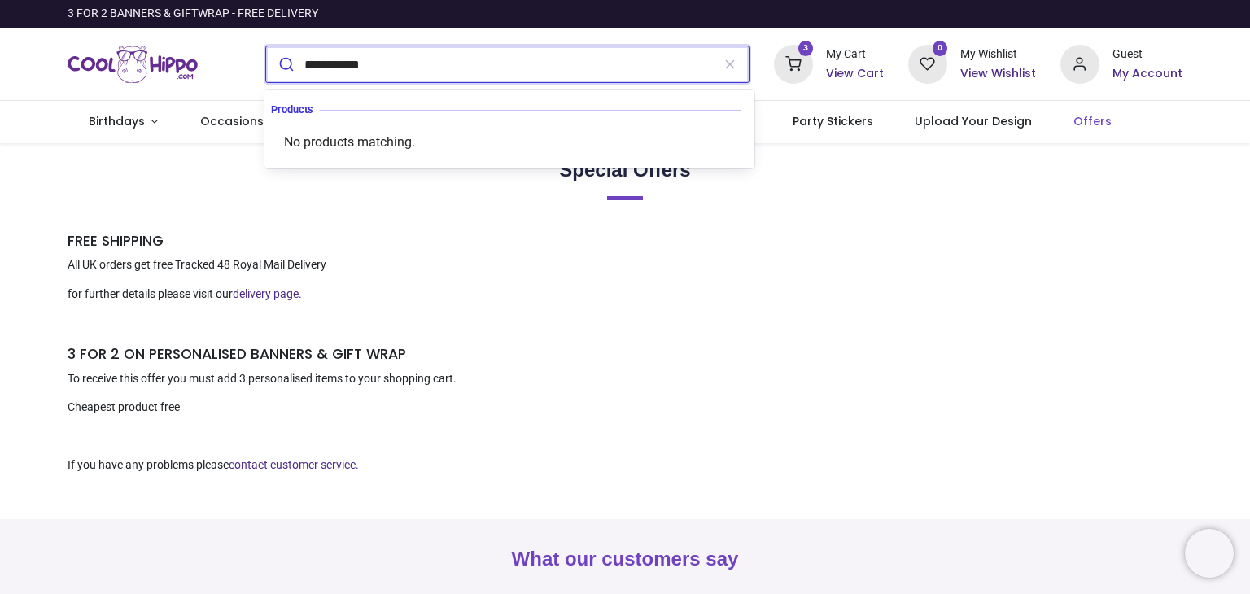
type input "**********"
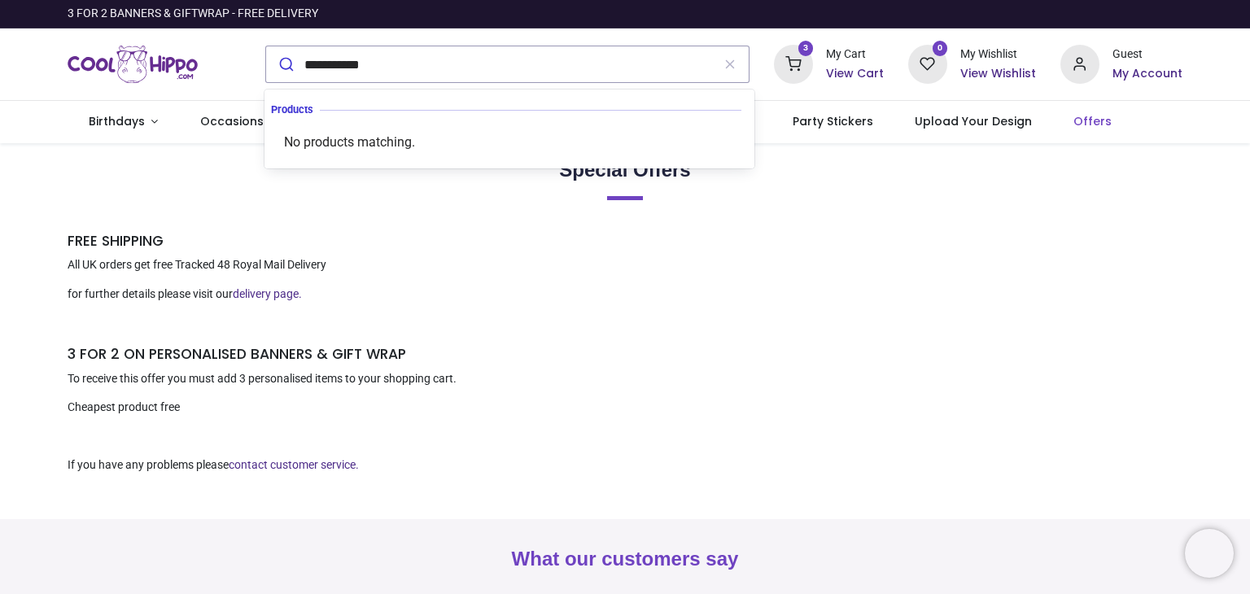
click at [797, 66] on icon at bounding box center [793, 64] width 39 height 39
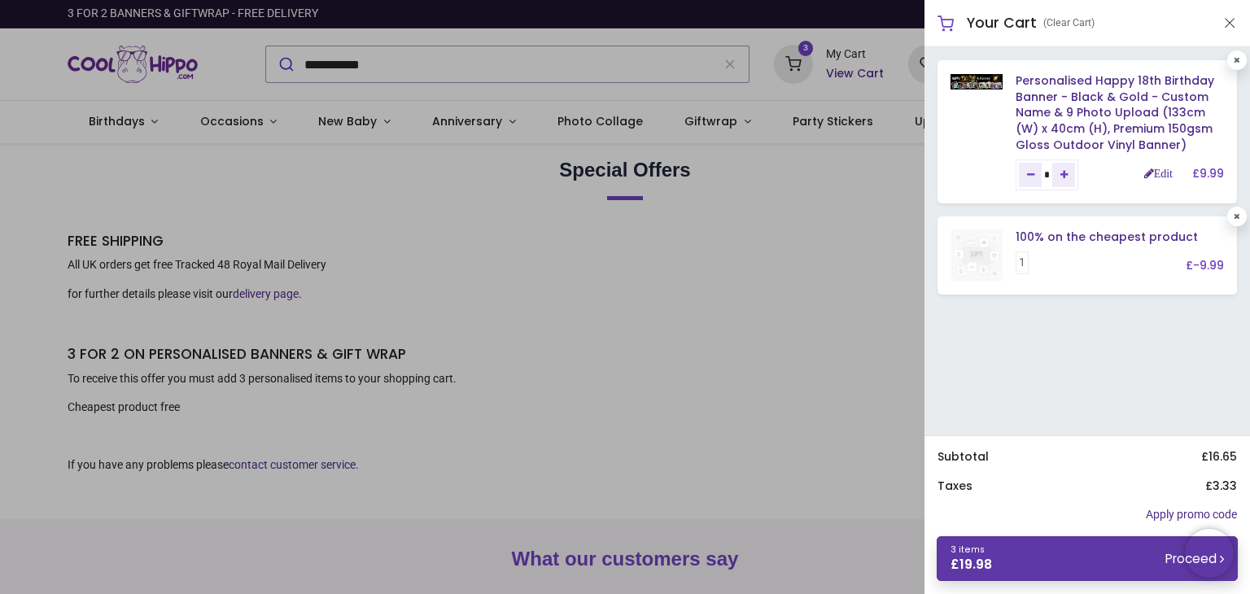
click at [1091, 559] on link "3 items £ 19.98 Proceed" at bounding box center [1087, 558] width 301 height 45
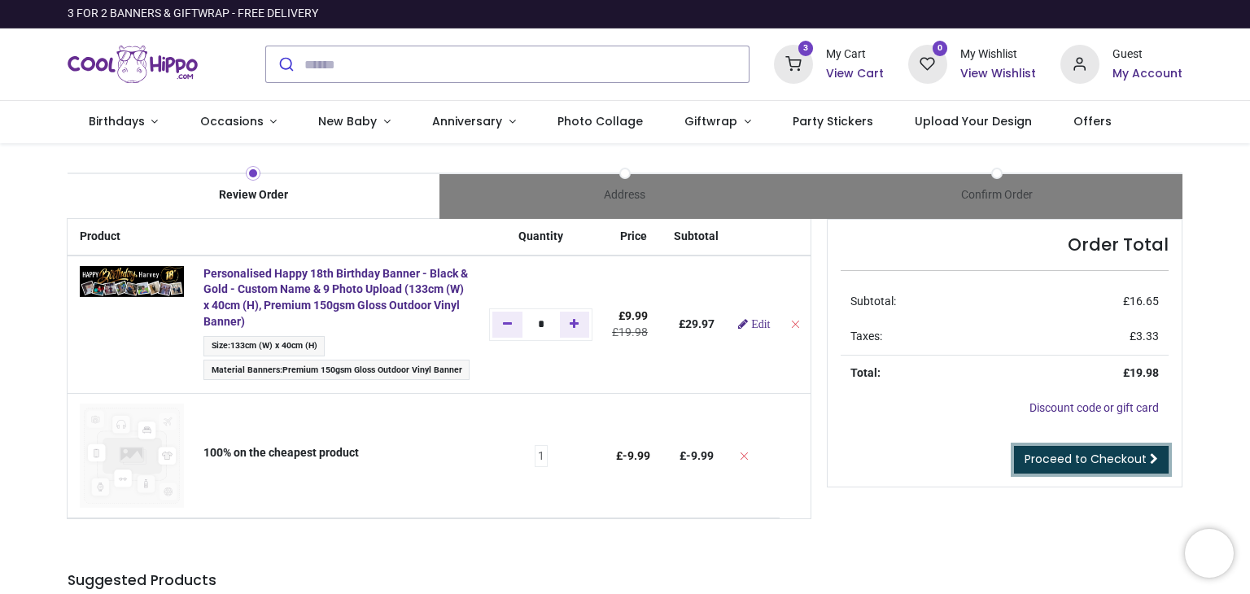
click at [1042, 457] on span "Proceed to Checkout" at bounding box center [1086, 459] width 122 height 16
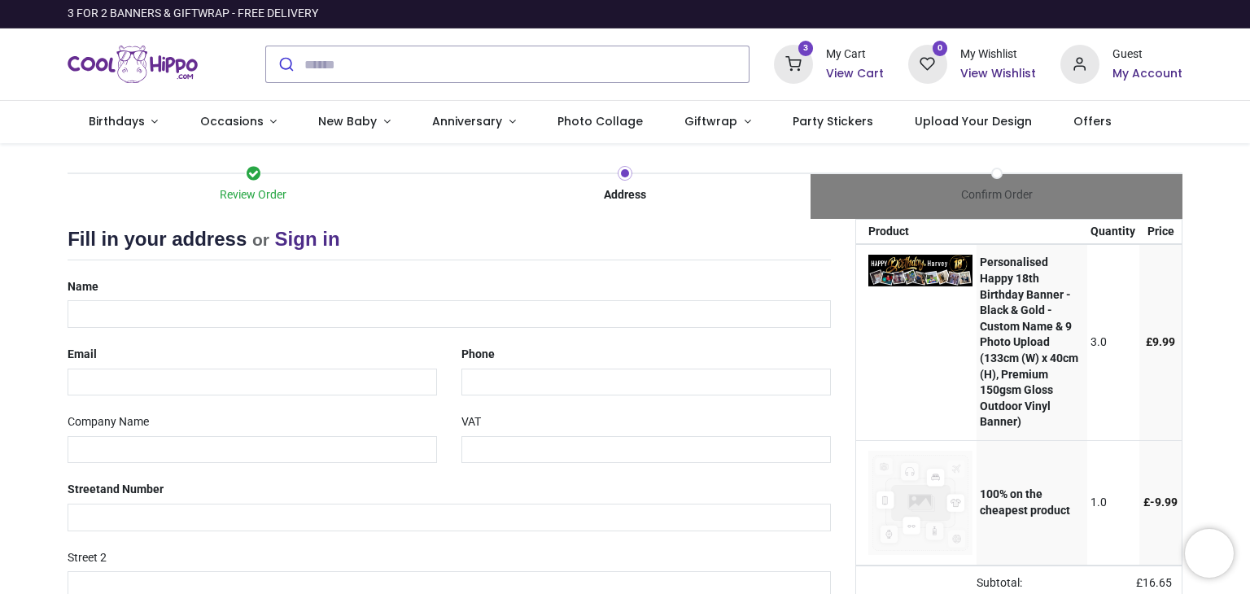
select select "***"
click at [288, 321] on input "text" at bounding box center [449, 314] width 763 height 28
type input "*"
type input "********"
click at [208, 390] on input "email" at bounding box center [252, 383] width 369 height 28
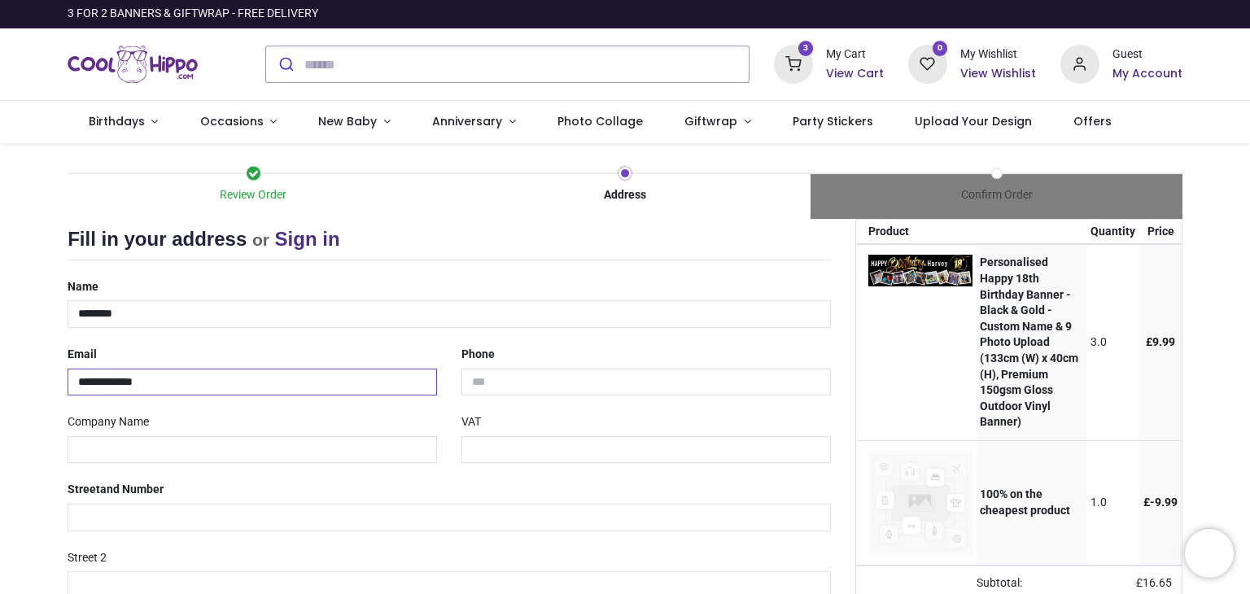
type input "**********"
click at [206, 458] on input "text" at bounding box center [252, 450] width 369 height 28
click at [181, 511] on input "text" at bounding box center [449, 518] width 763 height 28
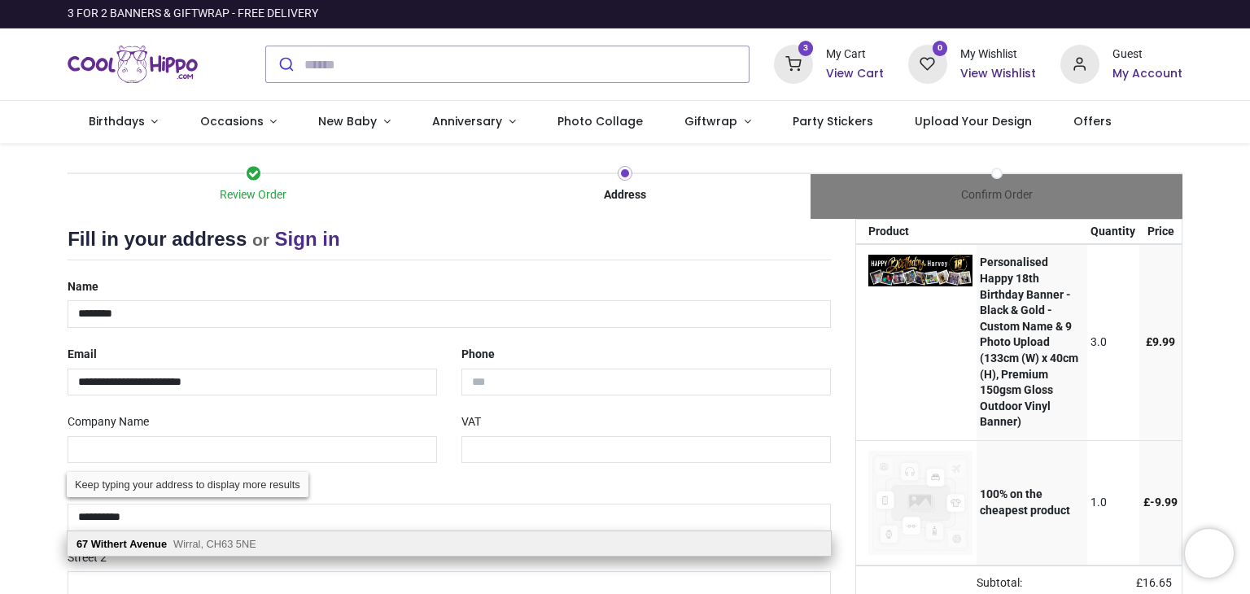
click at [177, 538] on span "Wirral, CH63 5NE" at bounding box center [214, 544] width 83 height 12
type input "**********"
type input "********"
select select "***"
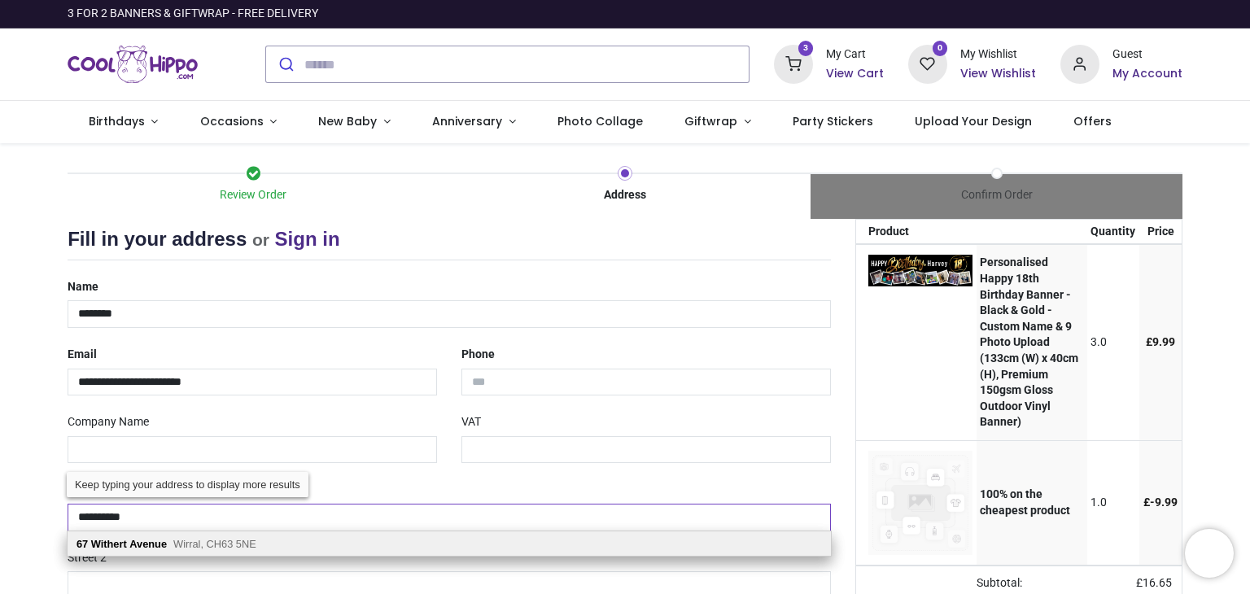
type input "******"
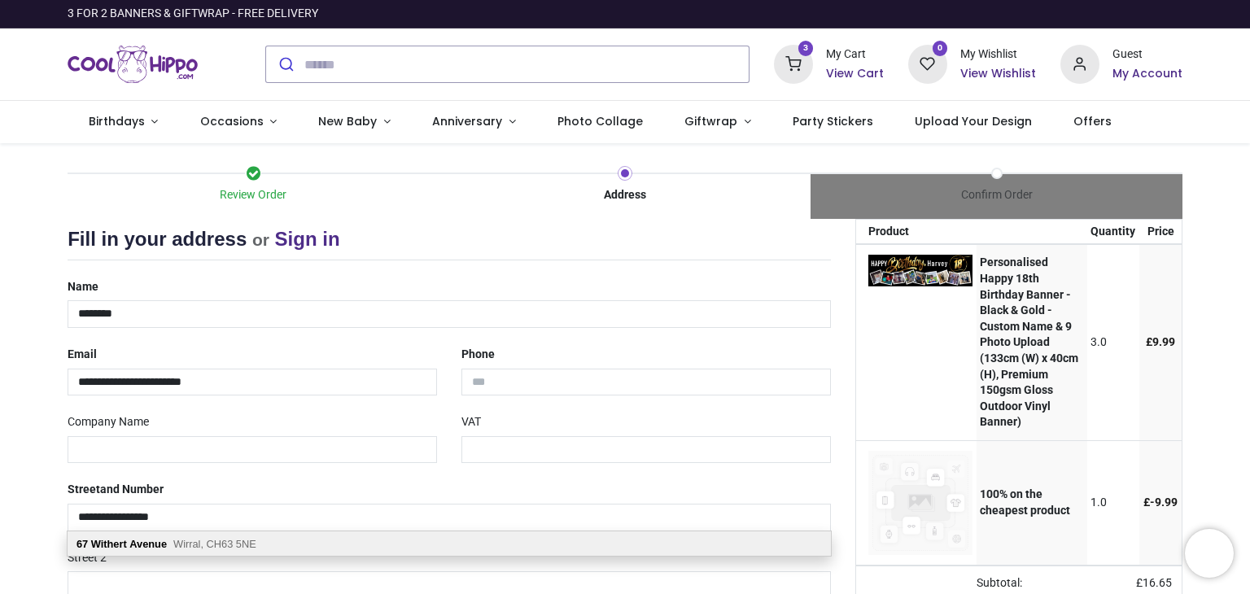
click at [208, 542] on span "Wirral, CH63 5NE" at bounding box center [214, 544] width 83 height 12
select select "***"
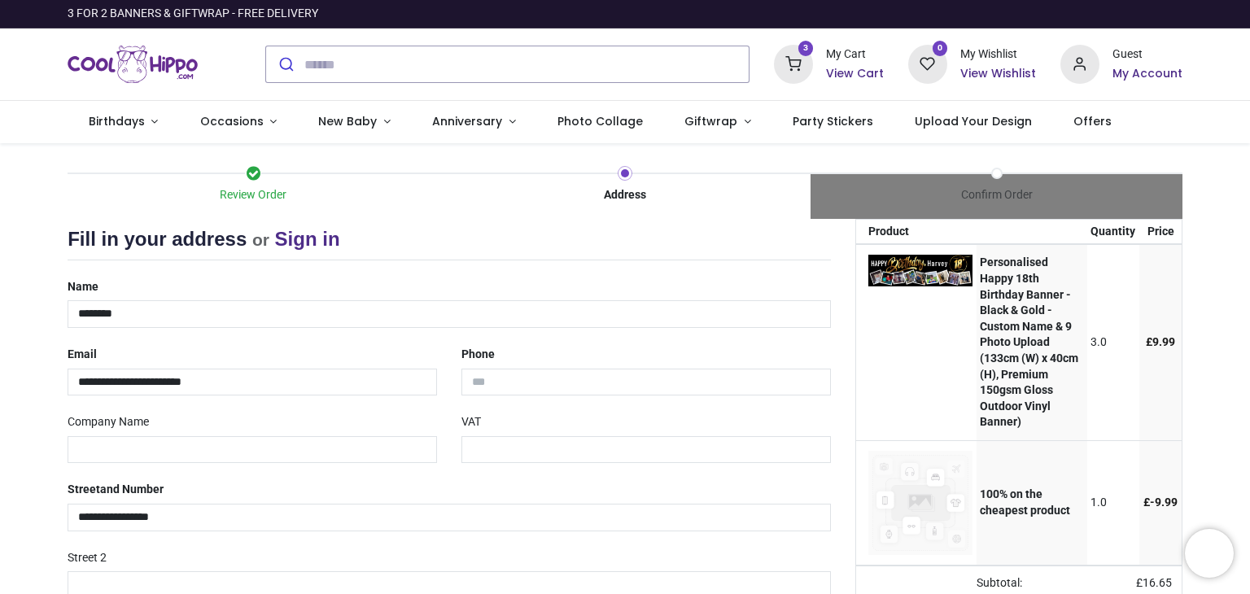
click at [928, 286] on td at bounding box center [916, 342] width 120 height 196
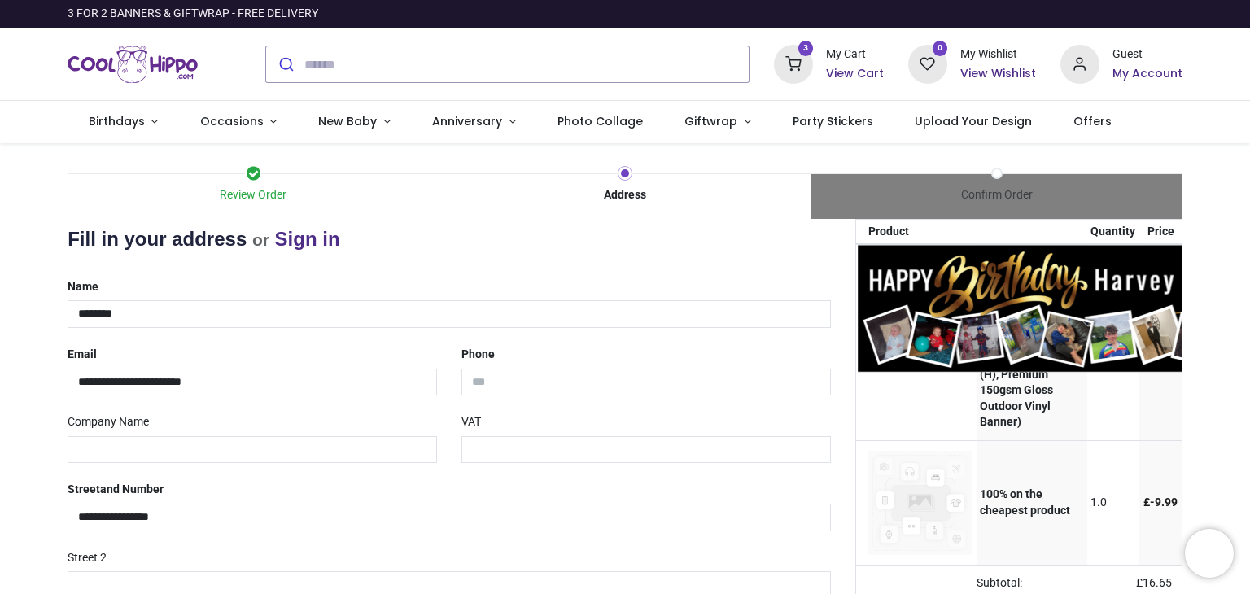
click at [929, 282] on img at bounding box center [1066, 308] width 417 height 125
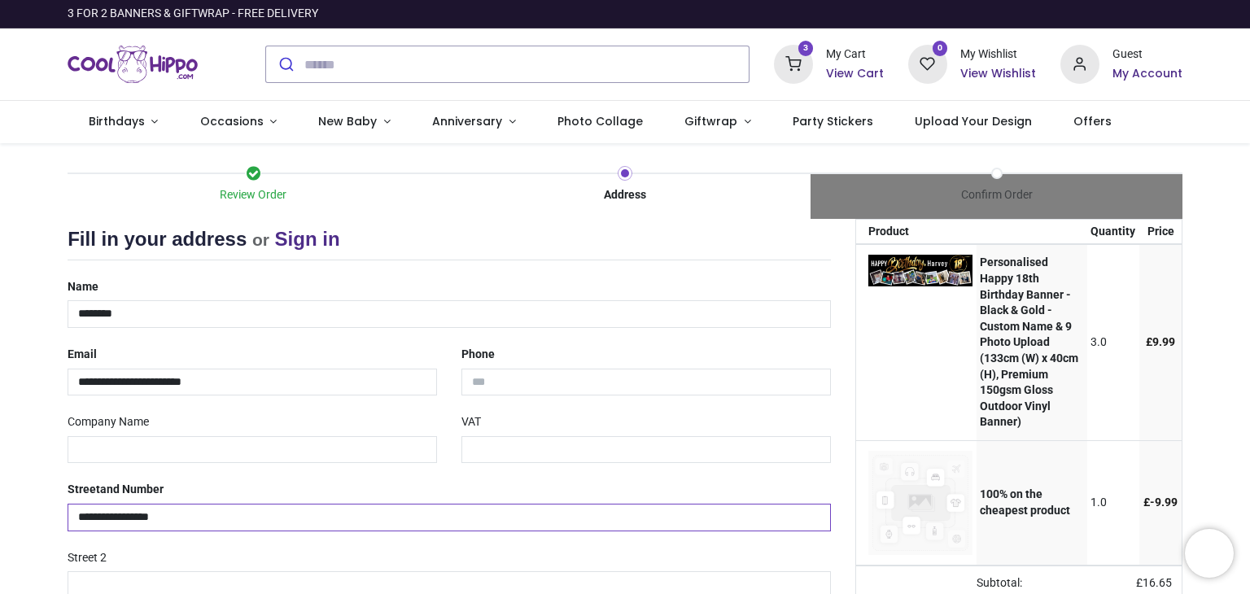
click at [195, 507] on input "**********" at bounding box center [449, 518] width 763 height 28
drag, startPoint x: 1246, startPoint y: 261, endPoint x: 1249, endPoint y: 294, distance: 32.7
click at [1249, 294] on div "Login • Register Birthdays Milestone Birthday 1531 products 225" at bounding box center [625, 297] width 1250 height 594
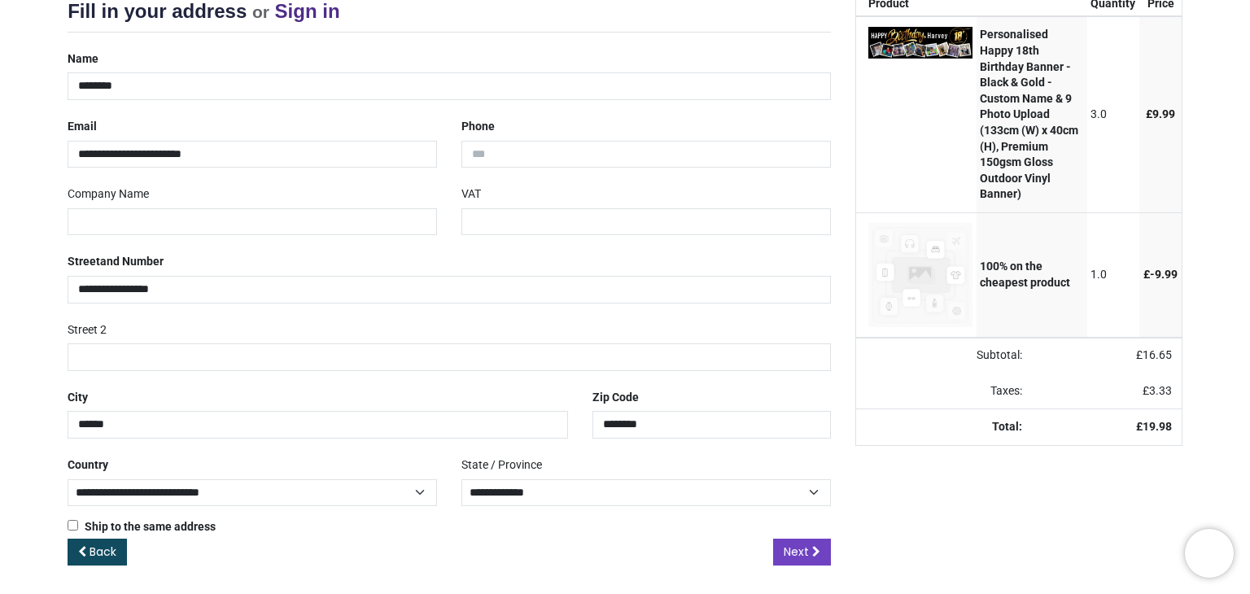
scroll to position [230, 0]
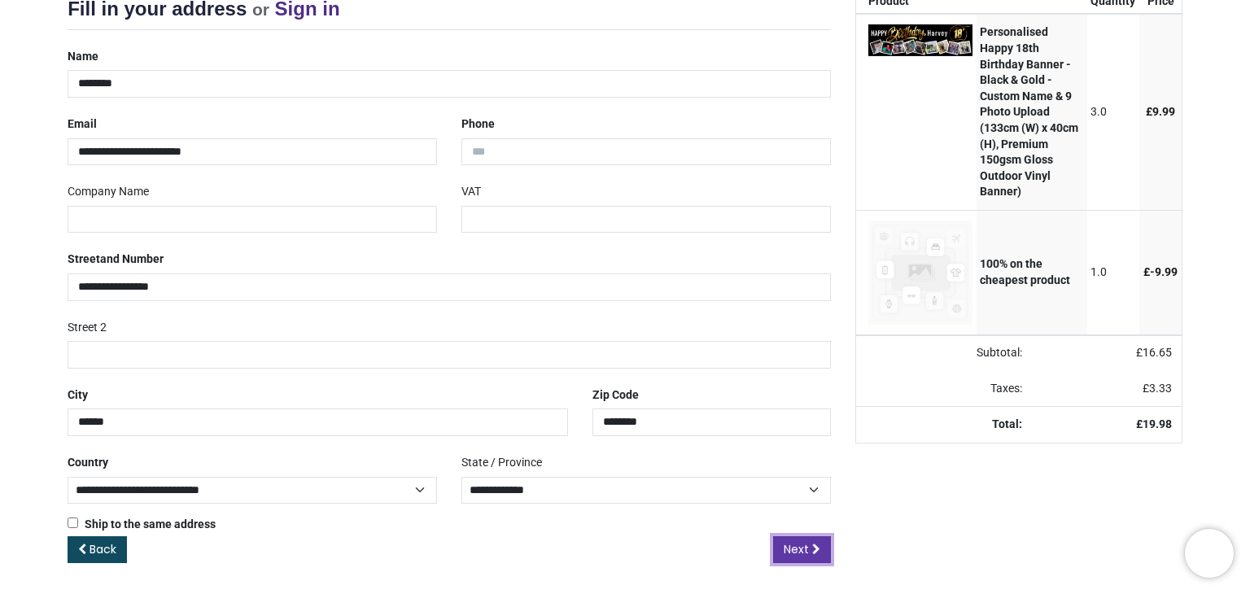
click at [798, 552] on span "Next" at bounding box center [796, 549] width 25 height 16
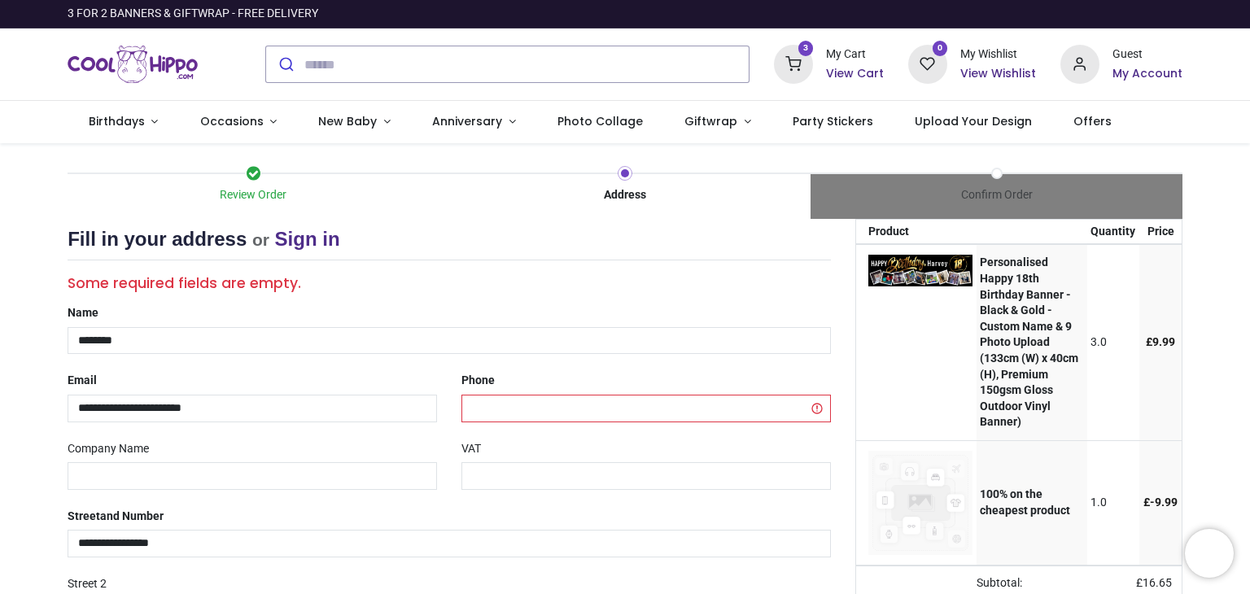
select select "***"
click at [549, 416] on input "tel" at bounding box center [645, 409] width 369 height 28
type input "**********"
click at [751, 422] on div "**********" at bounding box center [449, 545] width 788 height 493
drag, startPoint x: 1247, startPoint y: 295, endPoint x: 1249, endPoint y: 311, distance: 16.5
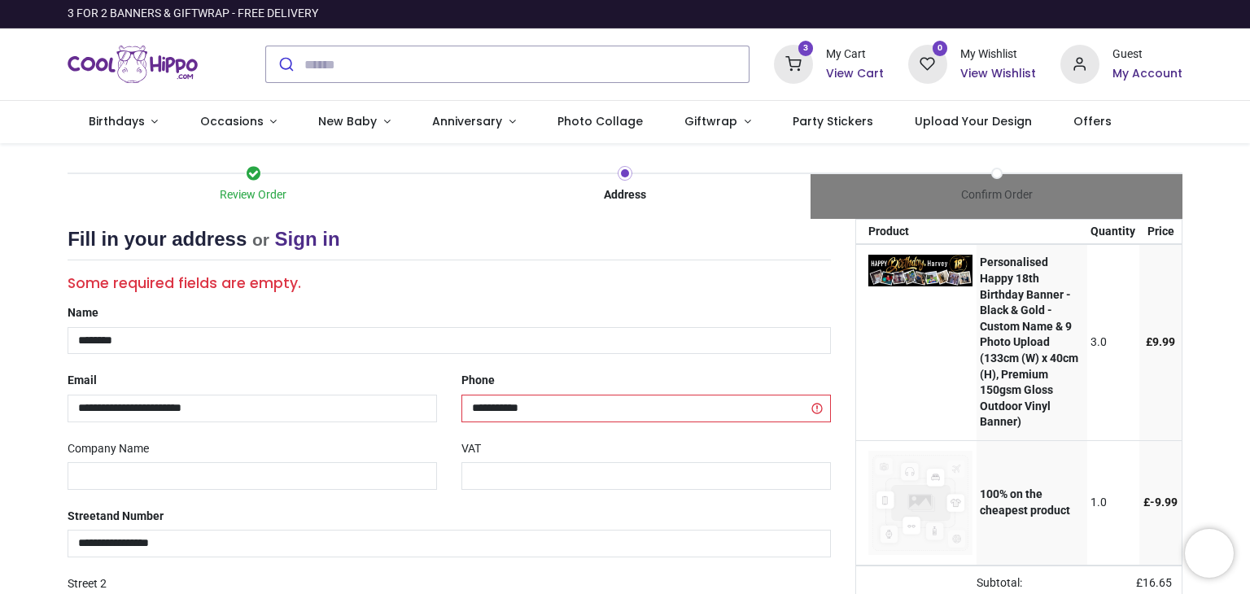
click at [1249, 311] on div "Login • Register Birthdays Milestone Birthday 1531 products 225" at bounding box center [625, 297] width 1250 height 594
click at [633, 478] on input "text" at bounding box center [645, 476] width 369 height 28
drag, startPoint x: 1247, startPoint y: 244, endPoint x: 1248, endPoint y: 313, distance: 69.2
click at [1248, 313] on div "Login • Register Birthdays Milestone Birthday 1531 products 225" at bounding box center [625, 297] width 1250 height 594
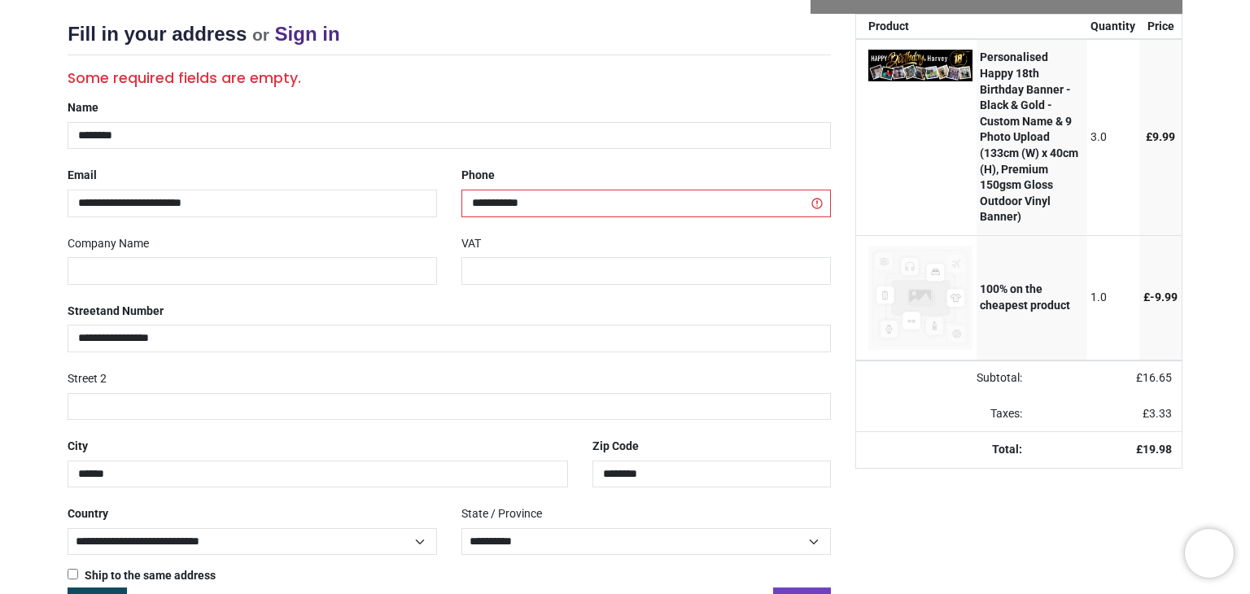
scroll to position [257, 0]
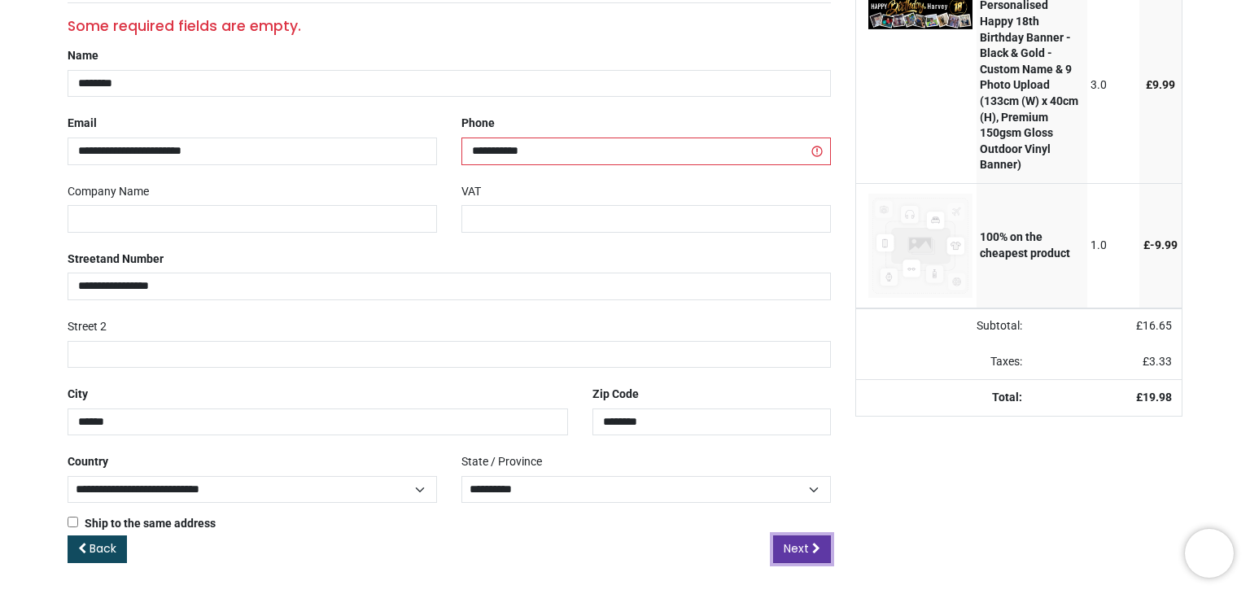
click at [787, 545] on span "Next" at bounding box center [796, 548] width 25 height 16
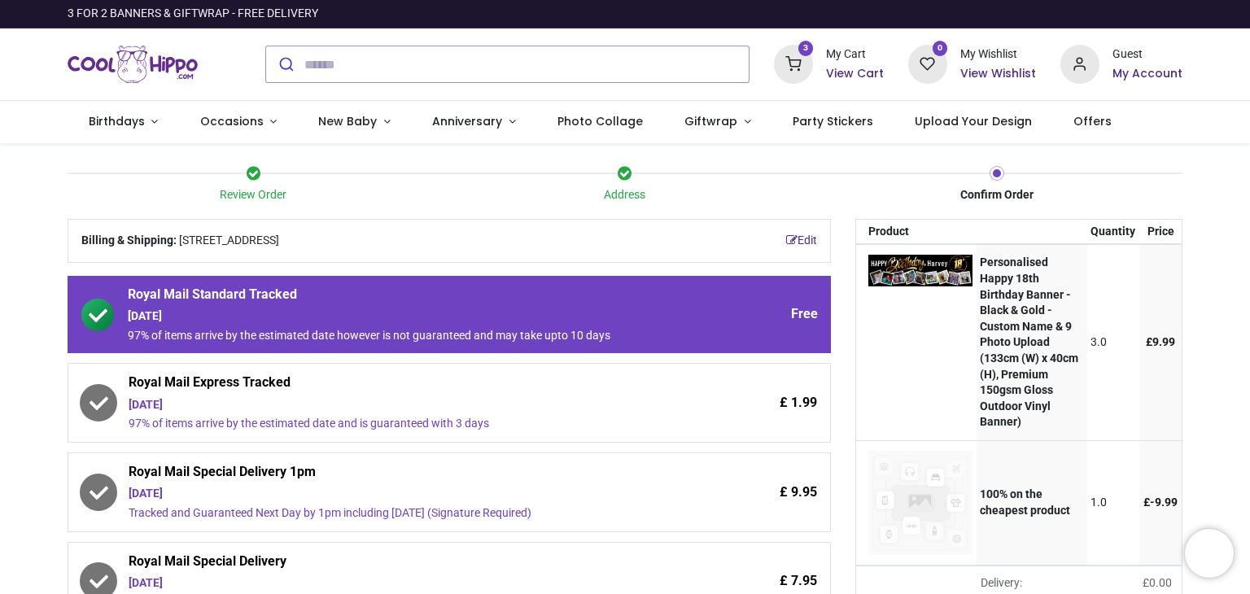
click at [315, 386] on span "Royal Mail Express Tracked" at bounding box center [404, 385] width 551 height 23
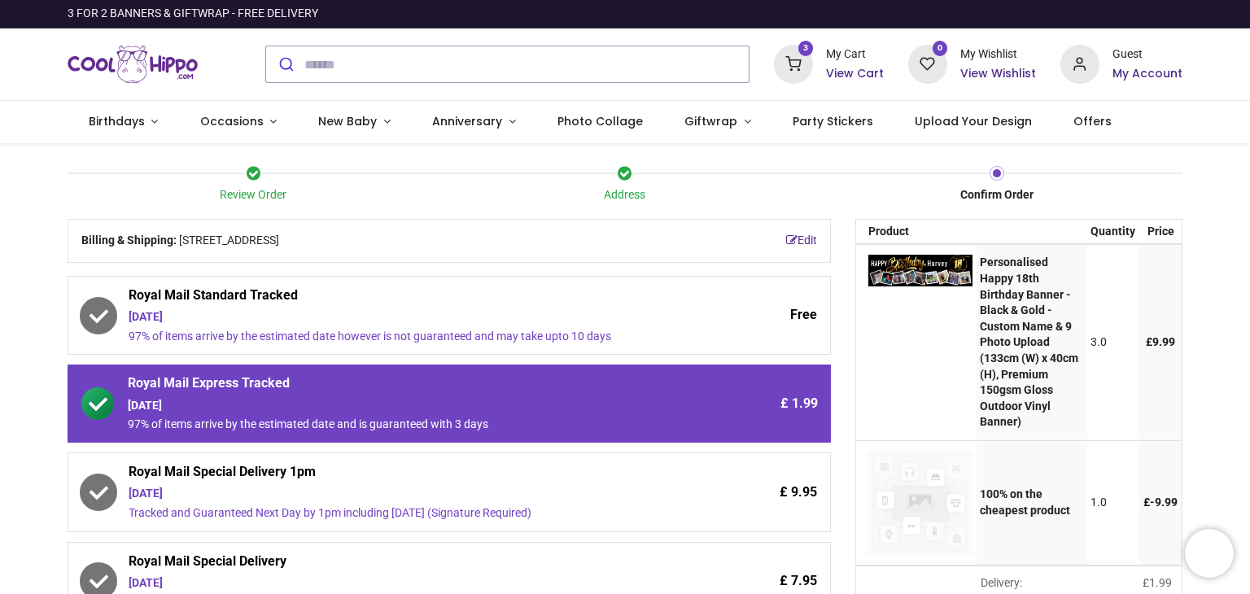
drag, startPoint x: 1247, startPoint y: 260, endPoint x: 1240, endPoint y: 287, distance: 27.6
click at [1240, 287] on div "Review Order Address Confirm Order Your order: £ 21.97" at bounding box center [625, 556] width 1250 height 827
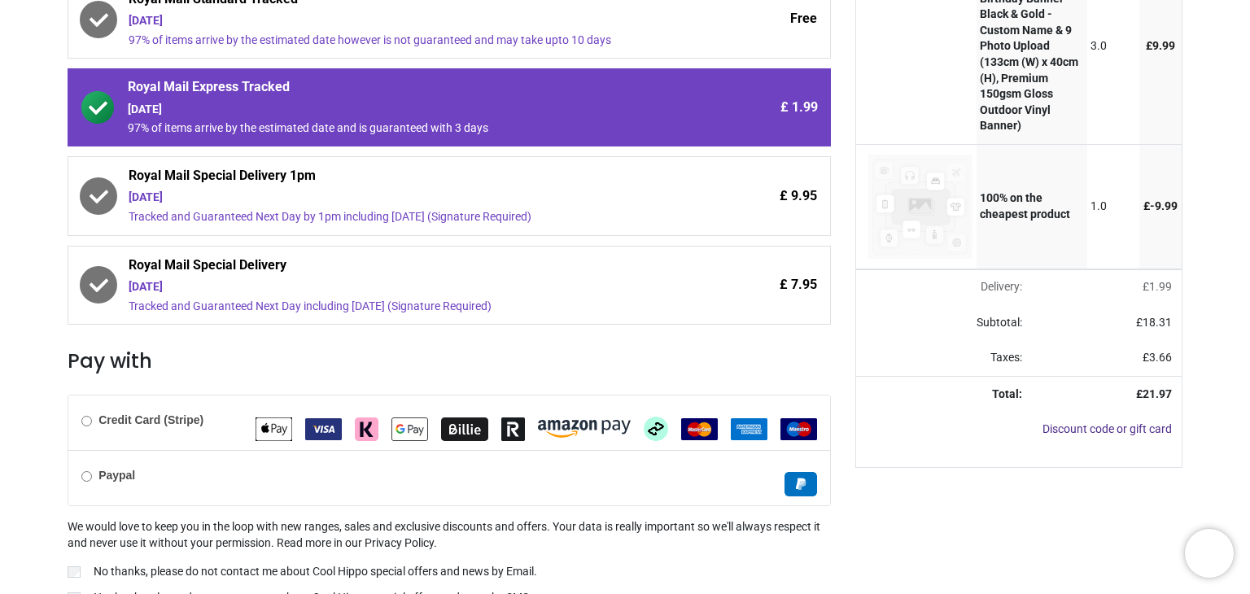
scroll to position [299, 0]
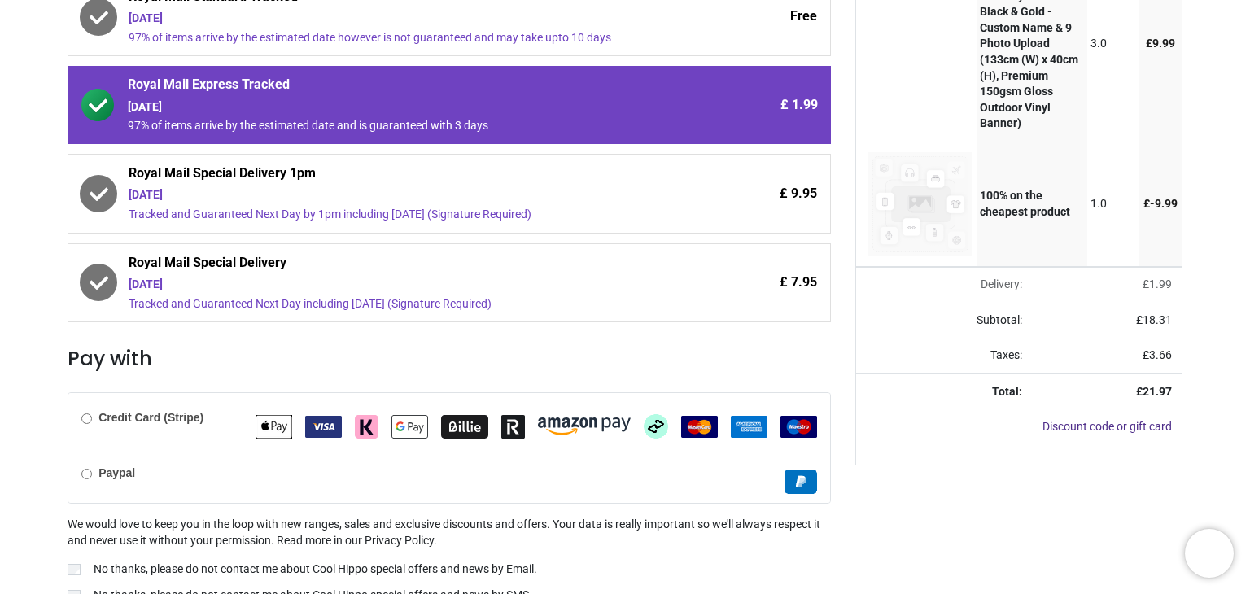
click at [1238, 444] on div "Review Order Address Confirm Order Your order: £ 21.97" at bounding box center [625, 258] width 1250 height 827
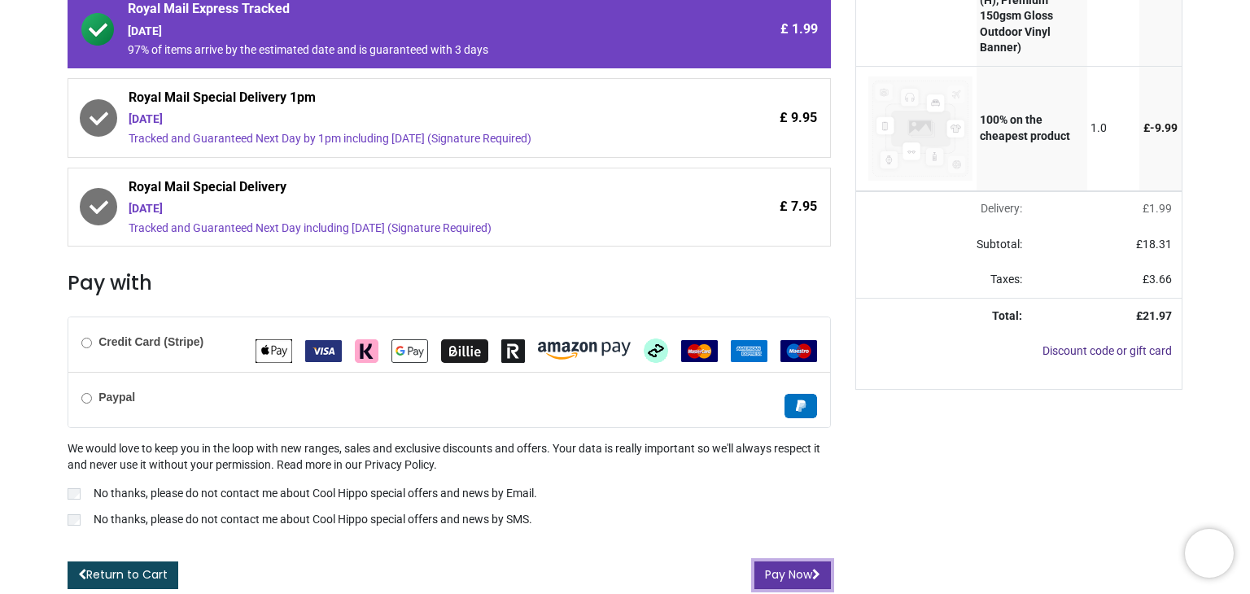
click at [802, 567] on button "Pay Now" at bounding box center [792, 576] width 77 height 28
